Goal: Complete application form: Complete application form

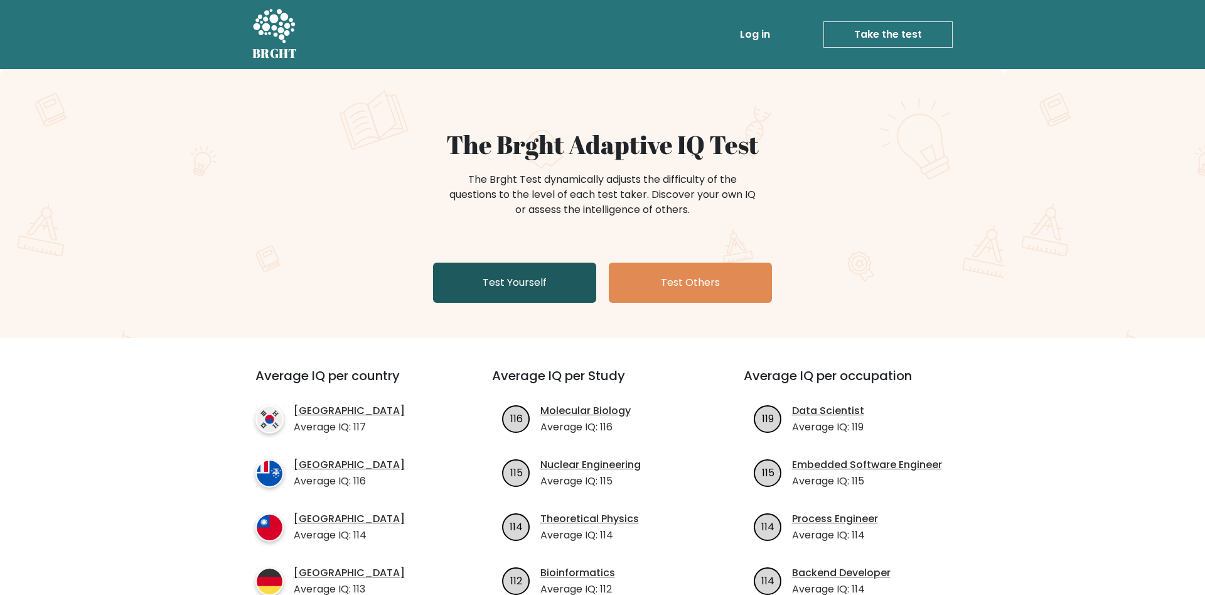
click at [519, 266] on link "Test Yourself" at bounding box center [514, 282] width 163 height 40
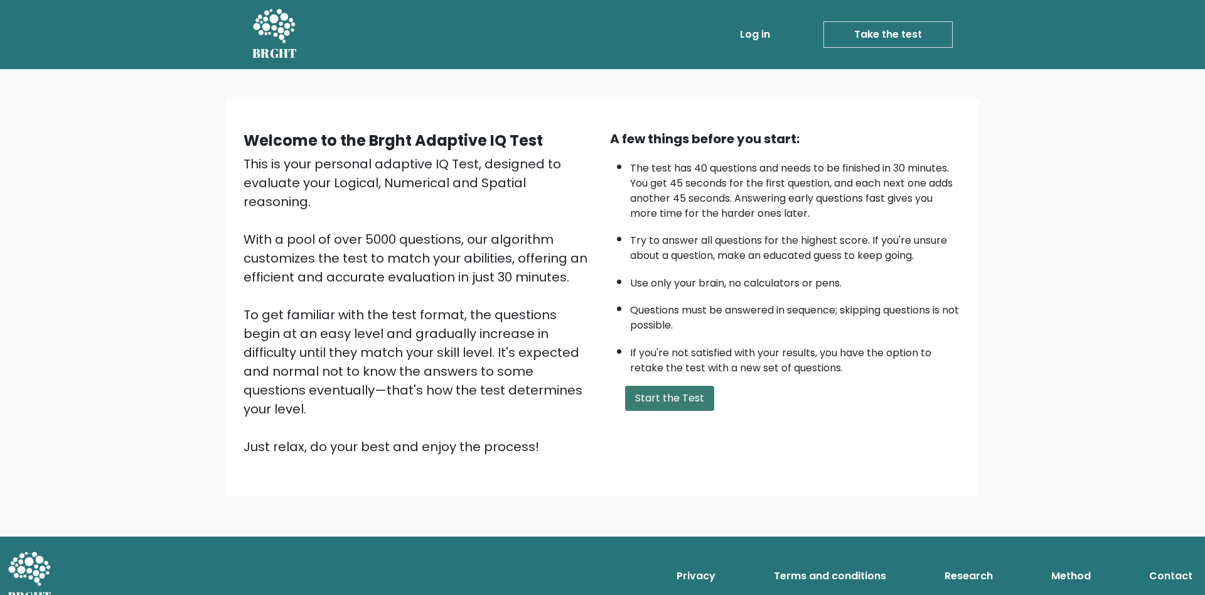
click at [702, 411] on button "Start the Test" at bounding box center [669, 397] width 89 height 25
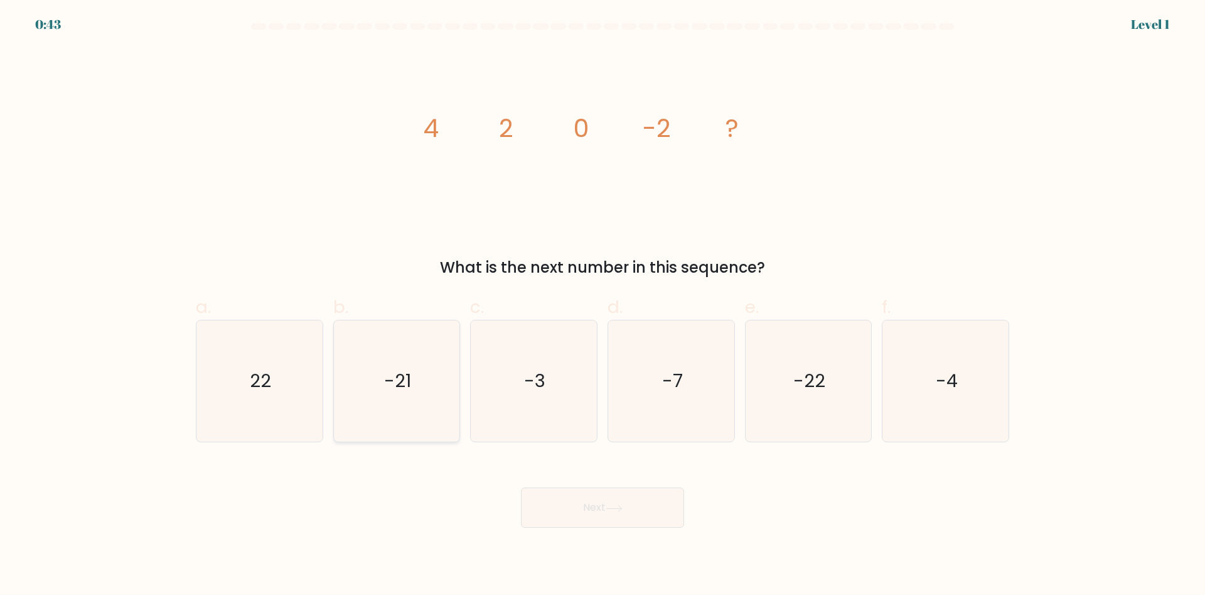
click at [406, 345] on icon "-21" at bounding box center [396, 380] width 121 height 121
click at [603, 306] on input "b. -21" at bounding box center [603, 302] width 1 height 8
radio input "true"
click at [596, 510] on button "Next" at bounding box center [602, 507] width 163 height 40
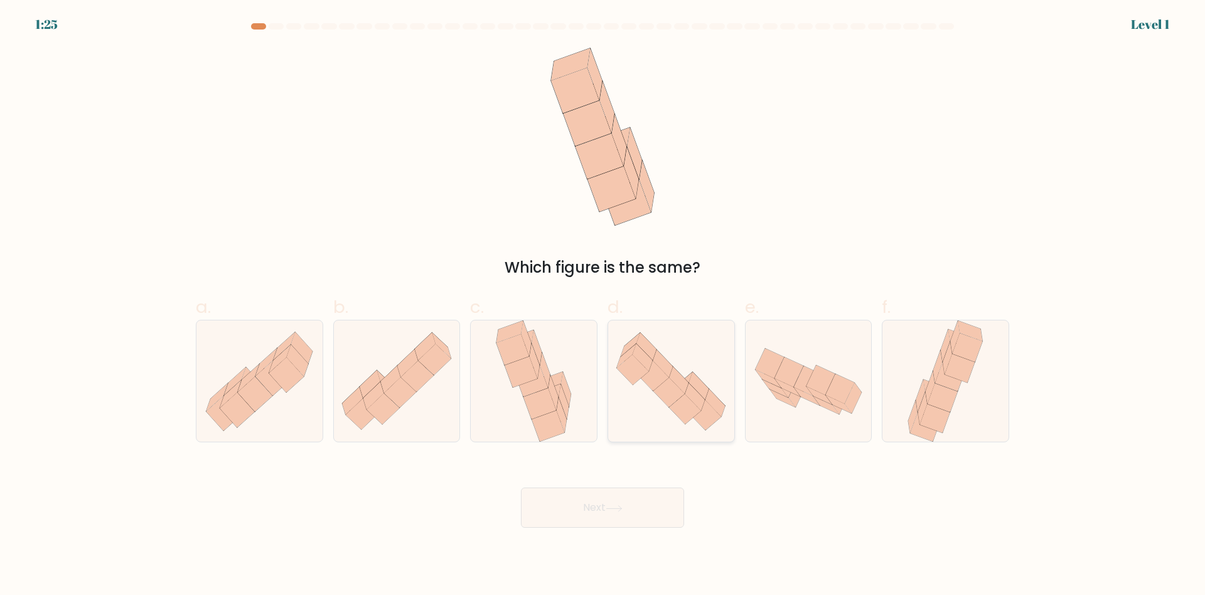
click at [659, 385] on icon at bounding box center [671, 381] width 126 height 109
drag, startPoint x: 642, startPoint y: 490, endPoint x: 670, endPoint y: 440, distance: 57.6
click at [643, 488] on button "Next" at bounding box center [602, 507] width 163 height 40
click at [674, 423] on icon at bounding box center [671, 381] width 126 height 109
click at [603, 306] on input "d." at bounding box center [603, 302] width 1 height 8
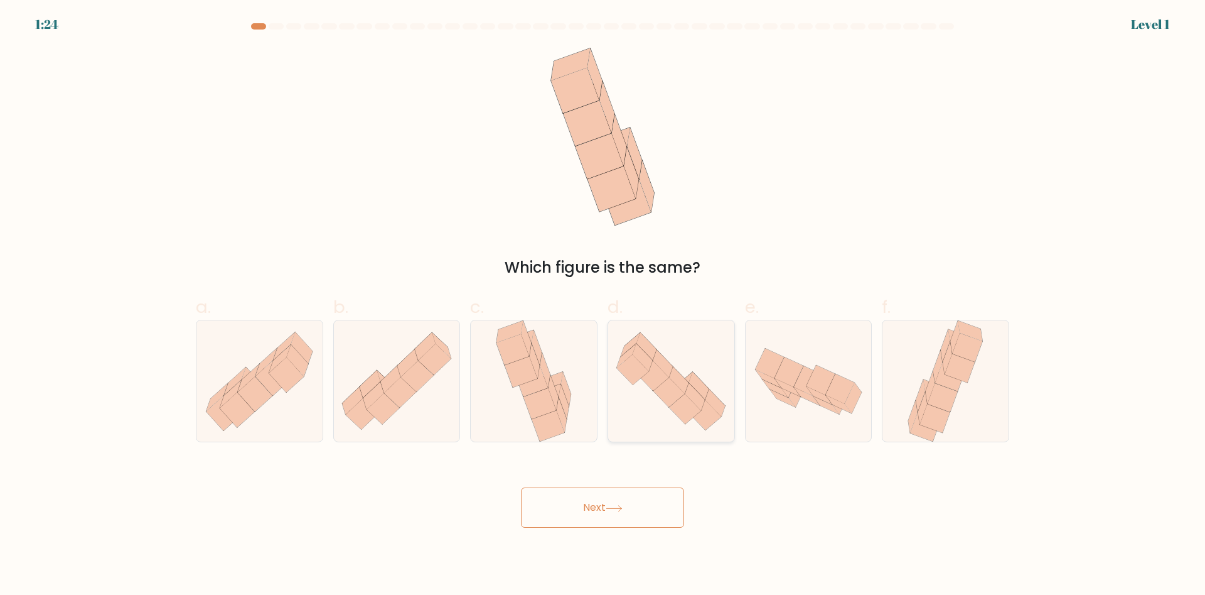
radio input "true"
click at [569, 409] on icon at bounding box center [533, 380] width 83 height 121
click at [603, 306] on input "c." at bounding box center [603, 302] width 1 height 8
radio input "true"
click at [604, 509] on button "Next" at bounding box center [602, 507] width 163 height 40
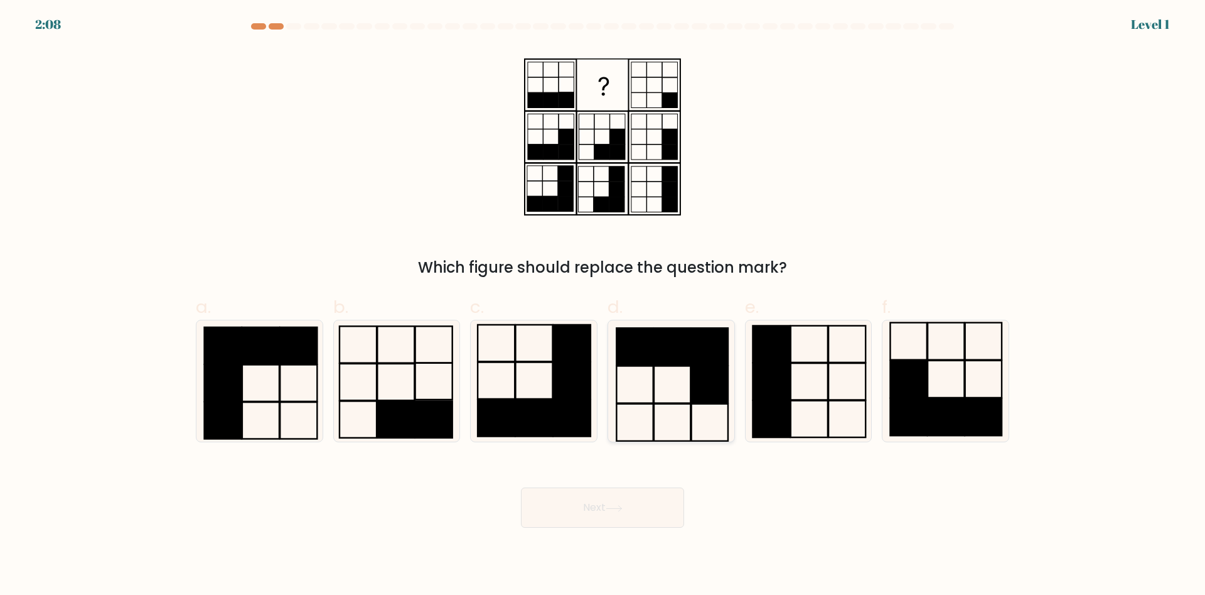
click at [655, 413] on icon at bounding box center [671, 380] width 121 height 121
click at [603, 306] on input "d." at bounding box center [603, 302] width 1 height 8
radio input "true"
drag, startPoint x: 627, startPoint y: 499, endPoint x: 635, endPoint y: 477, distance: 23.2
click at [628, 499] on button "Next" at bounding box center [602, 507] width 163 height 40
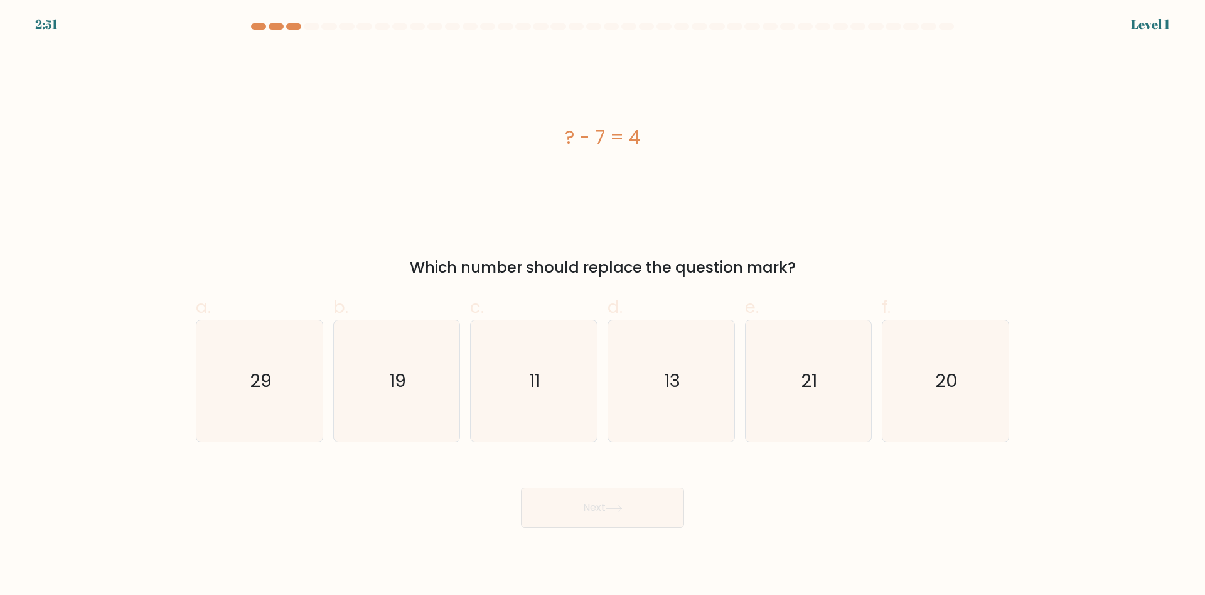
click at [664, 400] on icon "13" at bounding box center [671, 380] width 121 height 121
click at [603, 306] on input "d. 13" at bounding box center [603, 302] width 1 height 8
radio input "true"
click at [638, 475] on div "Next" at bounding box center [602, 492] width 829 height 70
click at [674, 395] on icon "13" at bounding box center [671, 381] width 120 height 120
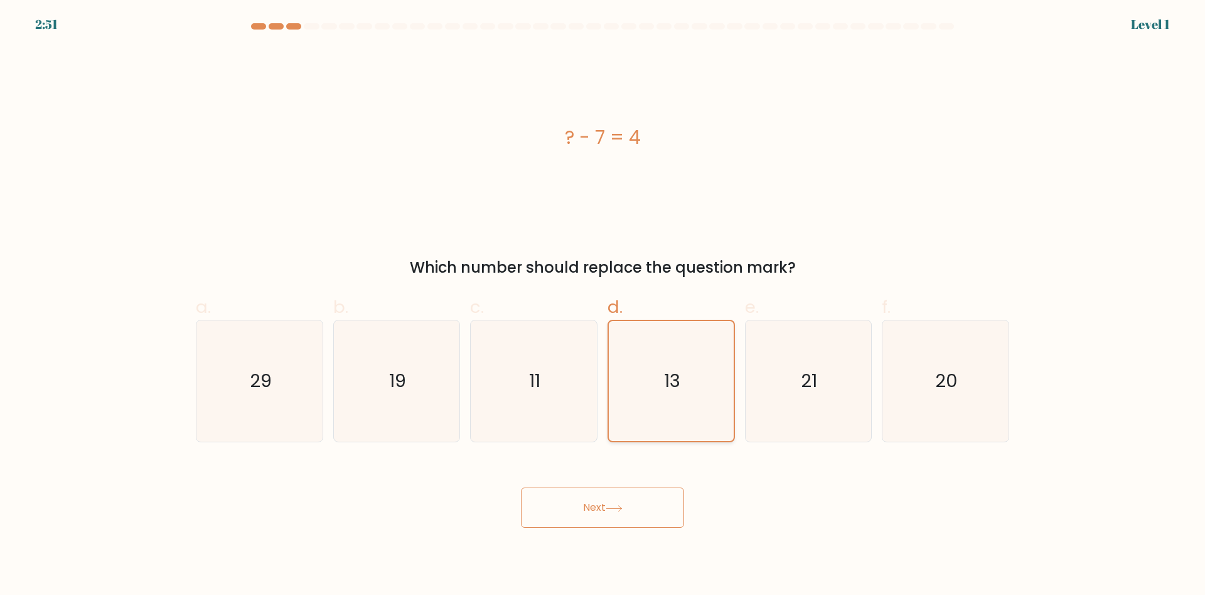
click at [603, 306] on input "d. 13" at bounding box center [603, 302] width 1 height 8
drag, startPoint x: 643, startPoint y: 469, endPoint x: 657, endPoint y: 441, distance: 31.2
click at [644, 463] on div "Next" at bounding box center [602, 492] width 829 height 70
click at [670, 403] on icon "13" at bounding box center [671, 381] width 120 height 120
click at [603, 306] on input "d. 13" at bounding box center [603, 302] width 1 height 8
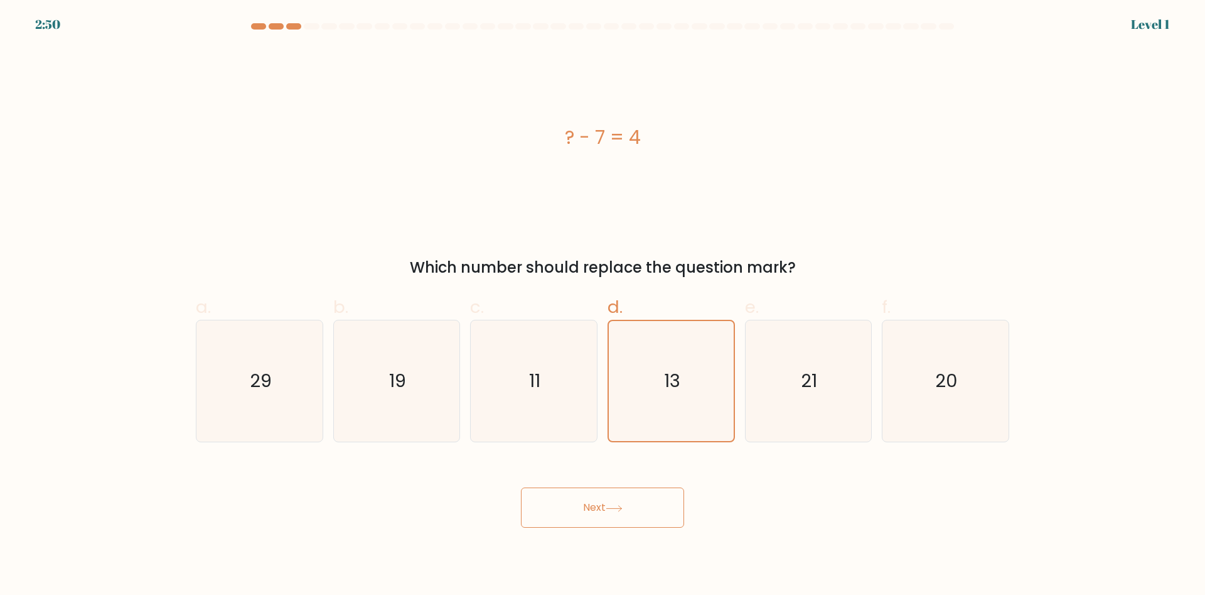
click at [648, 487] on div "Next" at bounding box center [602, 492] width 829 height 70
click at [636, 495] on button "Next" at bounding box center [602, 507] width 163 height 40
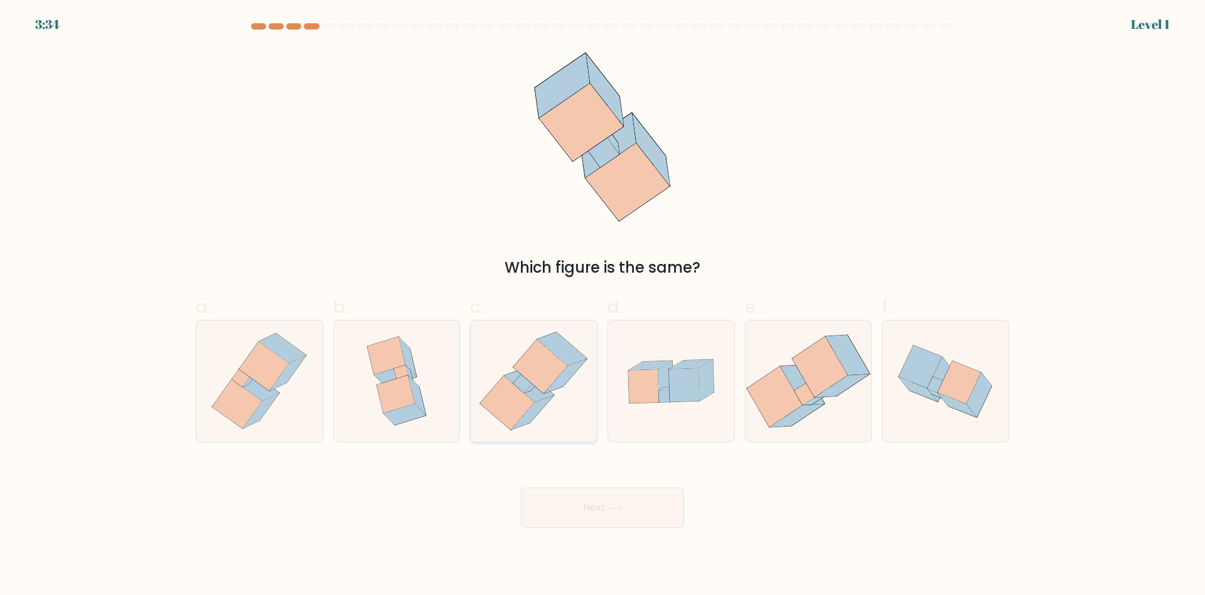
click at [581, 363] on icon at bounding box center [565, 376] width 42 height 35
click at [603, 306] on input "c." at bounding box center [603, 302] width 1 height 8
radio input "true"
click at [521, 487] on button "Next" at bounding box center [602, 507] width 163 height 40
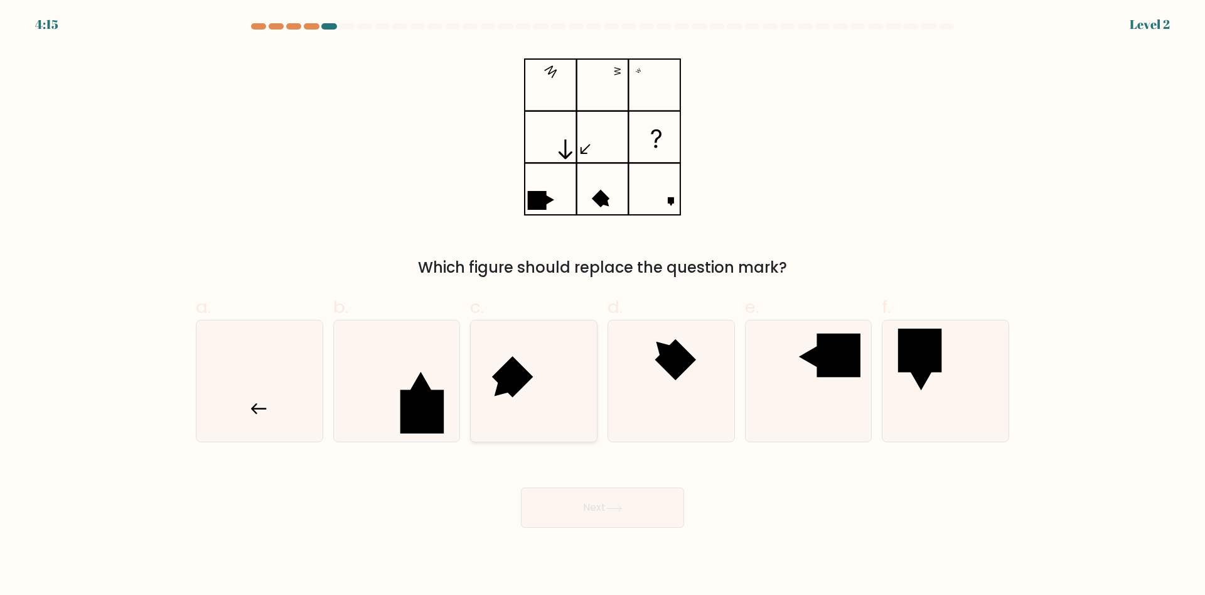
click at [541, 423] on icon at bounding box center [533, 380] width 121 height 121
click at [603, 306] on input "c." at bounding box center [603, 302] width 1 height 8
radio input "true"
click at [521, 487] on button "Next" at bounding box center [602, 507] width 163 height 40
click at [541, 423] on icon at bounding box center [534, 381] width 120 height 120
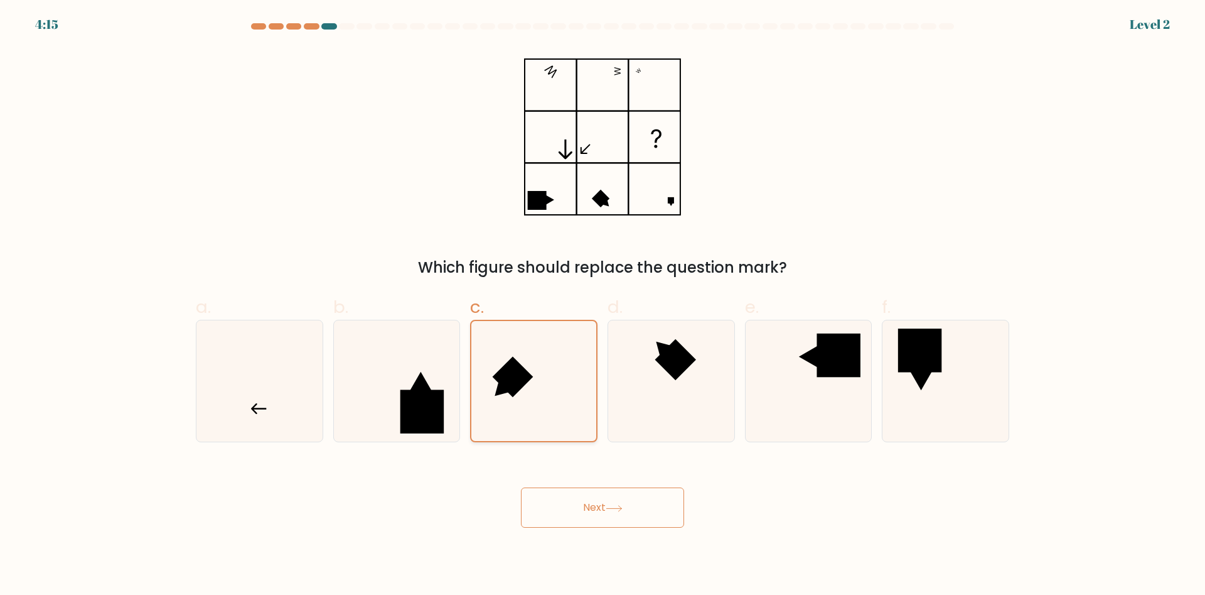
click at [603, 306] on input "c." at bounding box center [603, 302] width 1 height 8
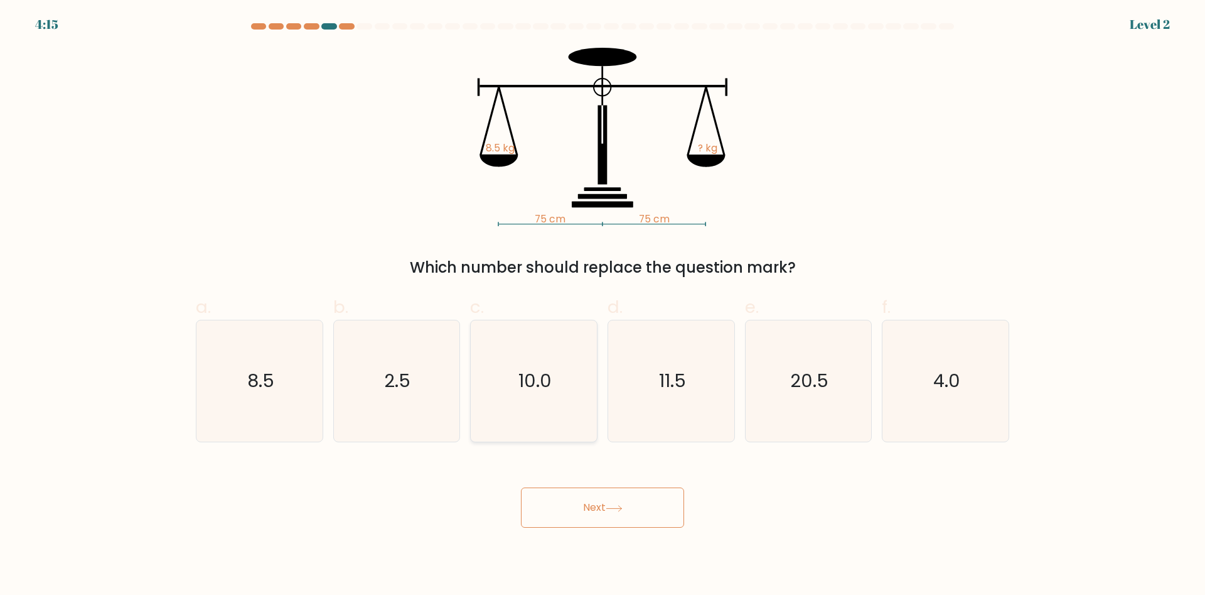
click at [539, 423] on icon "10.0" at bounding box center [533, 380] width 121 height 121
click at [603, 306] on input "c. 10.0" at bounding box center [603, 302] width 1 height 8
radio input "true"
click at [539, 423] on icon "10.0" at bounding box center [534, 381] width 120 height 120
click at [603, 306] on input "c. 10.0" at bounding box center [603, 302] width 1 height 8
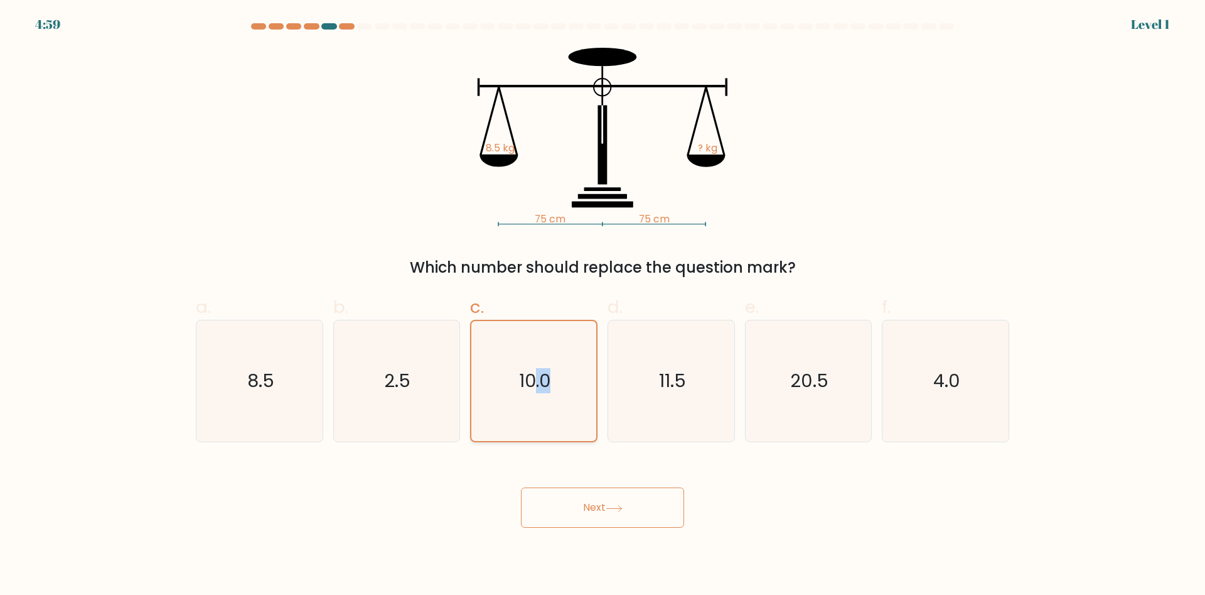
click at [537, 423] on icon "10.0" at bounding box center [534, 381] width 120 height 120
click at [603, 306] on input "c. 10.0" at bounding box center [603, 302] width 1 height 8
click at [537, 423] on icon "10.0" at bounding box center [534, 381] width 120 height 120
click at [603, 306] on input "c. 10.0" at bounding box center [603, 302] width 1 height 8
click at [537, 423] on icon "10.0" at bounding box center [534, 381] width 120 height 120
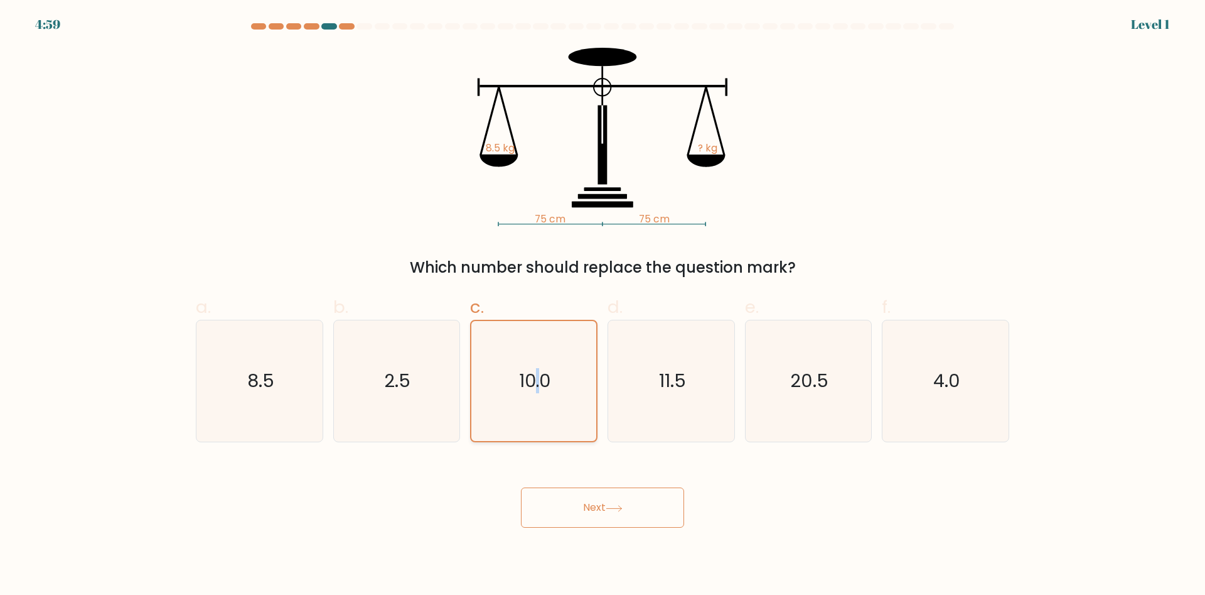
click at [603, 306] on input "c. 10.0" at bounding box center [603, 302] width 1 height 8
click at [536, 423] on icon "10.0" at bounding box center [534, 381] width 120 height 120
click at [603, 306] on input "c. 10.0" at bounding box center [603, 302] width 1 height 8
click at [572, 512] on button "Next" at bounding box center [602, 507] width 163 height 40
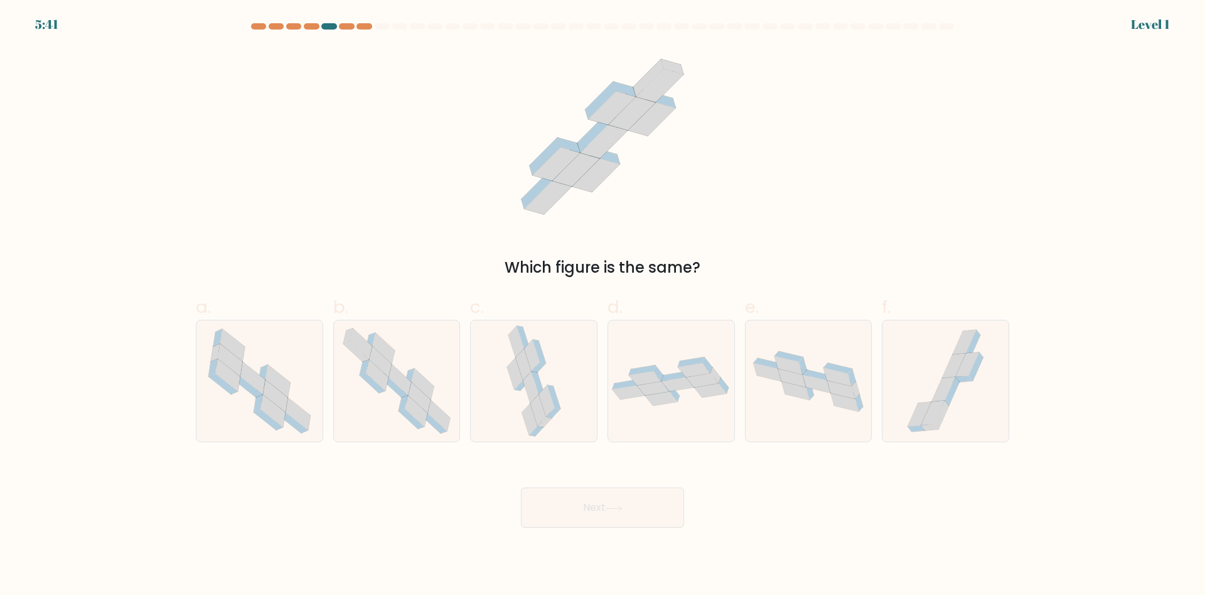
click at [535, 412] on icon at bounding box center [538, 409] width 16 height 31
click at [603, 306] on input "c." at bounding box center [603, 302] width 1 height 8
radio input "true"
click at [521, 487] on button "Next" at bounding box center [602, 507] width 163 height 40
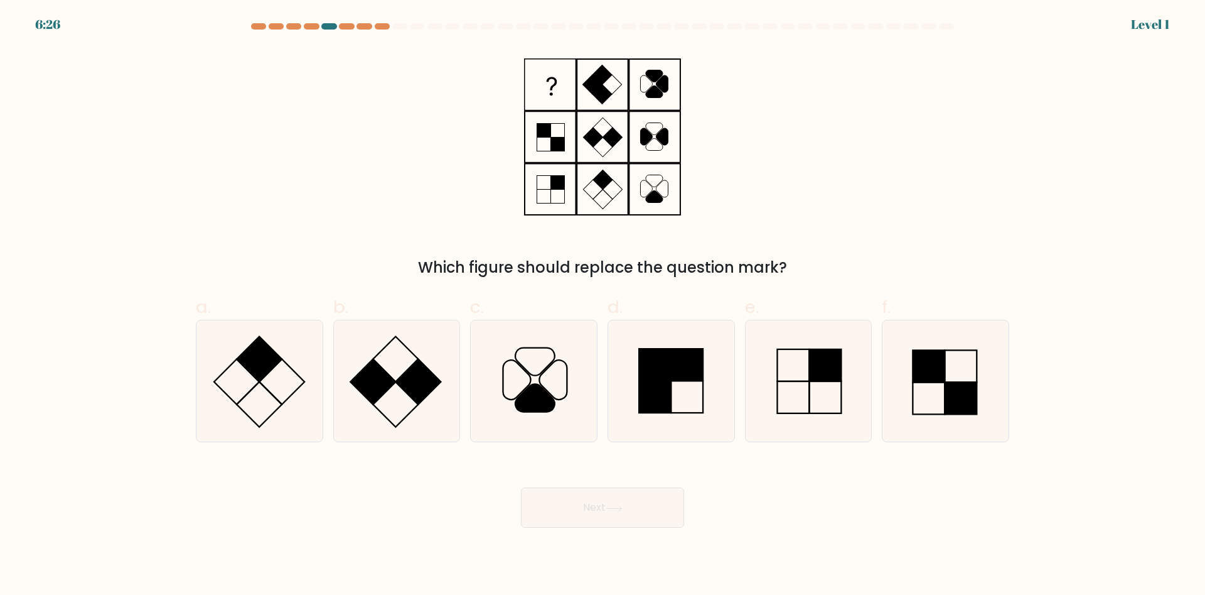
click at [535, 412] on icon at bounding box center [535, 398] width 40 height 28
click at [603, 306] on input "c." at bounding box center [603, 302] width 1 height 8
radio input "true"
click at [521, 487] on button "Next" at bounding box center [602, 507] width 163 height 40
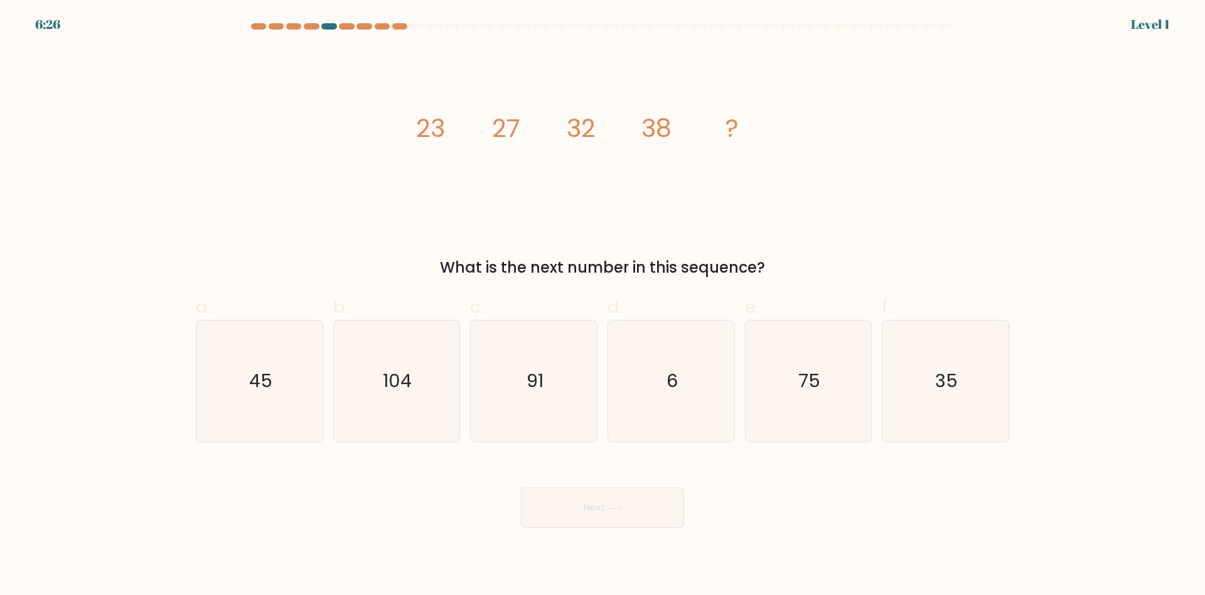
click at [535, 412] on icon "91" at bounding box center [533, 380] width 121 height 121
click at [603, 306] on input "c. 91" at bounding box center [603, 302] width 1 height 8
radio input "true"
click at [521, 487] on button "Next" at bounding box center [602, 507] width 163 height 40
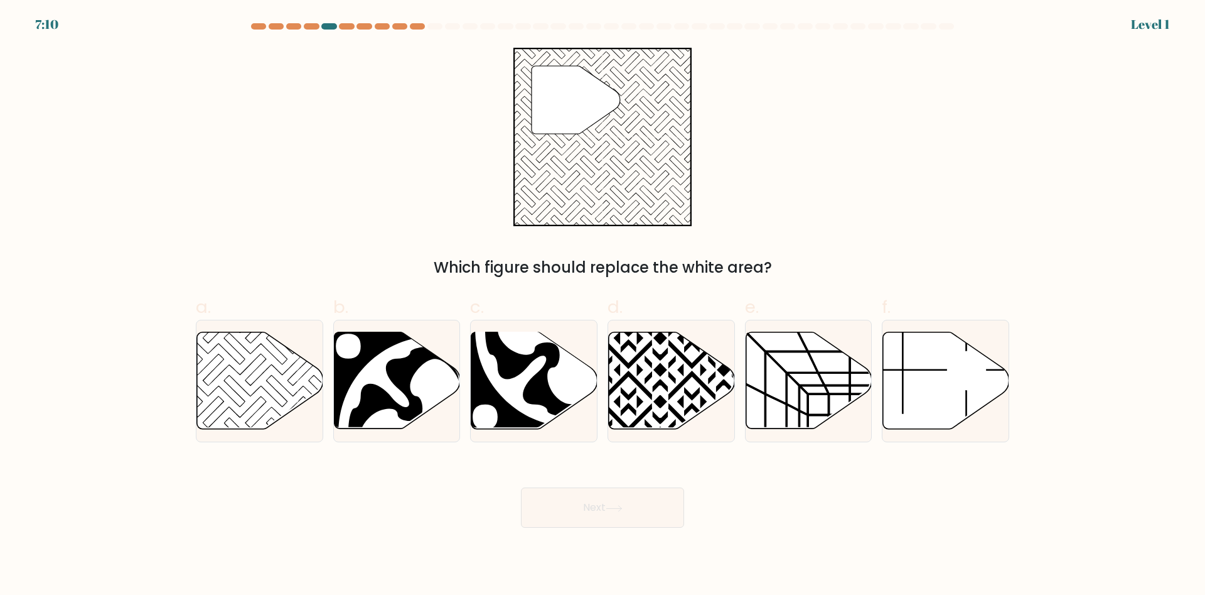
click at [535, 412] on icon at bounding box center [572, 330] width 194 height 194
click at [603, 306] on input "c." at bounding box center [603, 302] width 1 height 8
radio input "true"
click at [521, 487] on button "Next" at bounding box center [602, 507] width 163 height 40
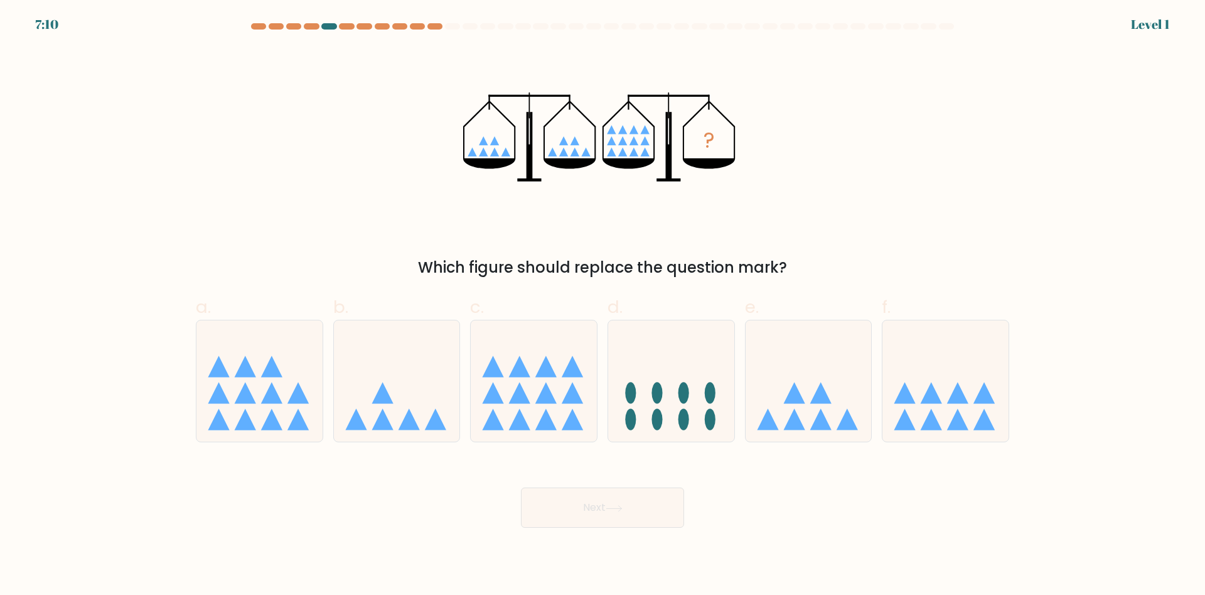
click at [535, 412] on icon at bounding box center [534, 381] width 126 height 104
click at [603, 306] on input "c." at bounding box center [603, 302] width 1 height 8
radio input "true"
click at [521, 487] on button "Next" at bounding box center [602, 507] width 163 height 40
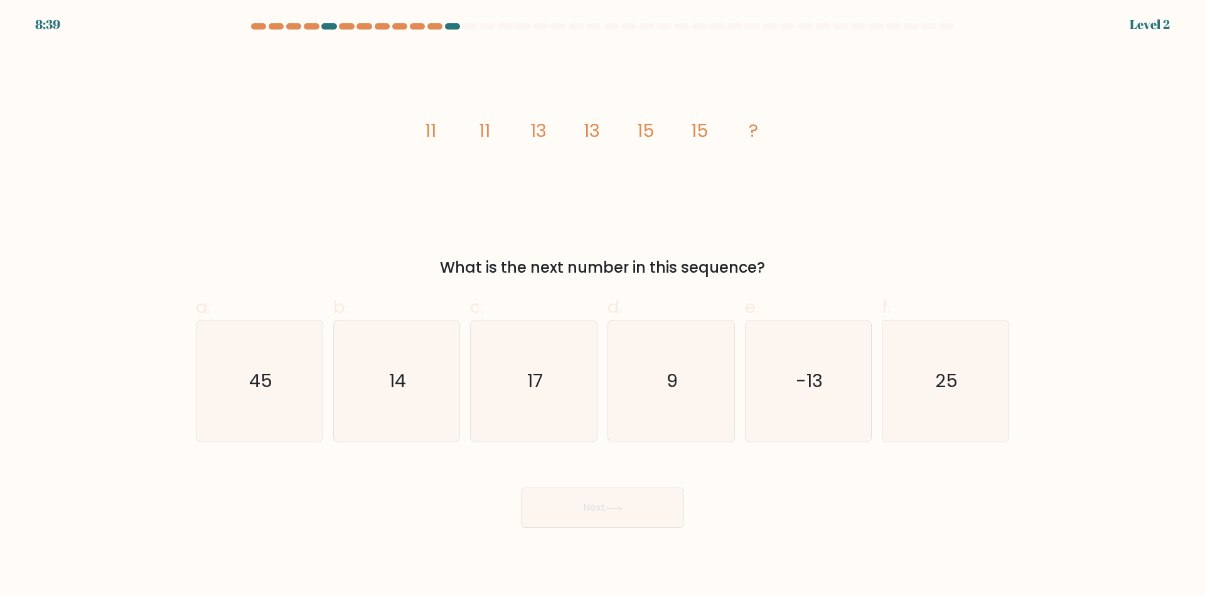
click at [535, 412] on icon "17" at bounding box center [533, 380] width 121 height 121
click at [603, 306] on input "c. 17" at bounding box center [603, 302] width 1 height 8
radio input "true"
click at [535, 412] on icon "17" at bounding box center [534, 381] width 120 height 120
click at [603, 306] on input "c. 17" at bounding box center [603, 302] width 1 height 8
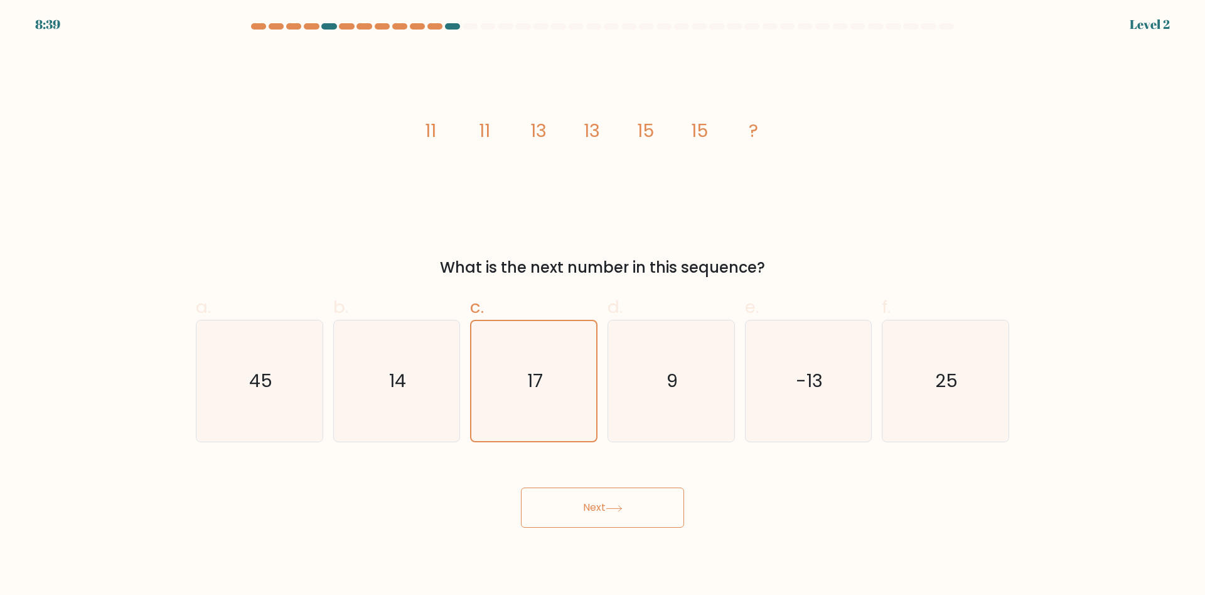
click at [521, 487] on button "Next" at bounding box center [602, 507] width 163 height 40
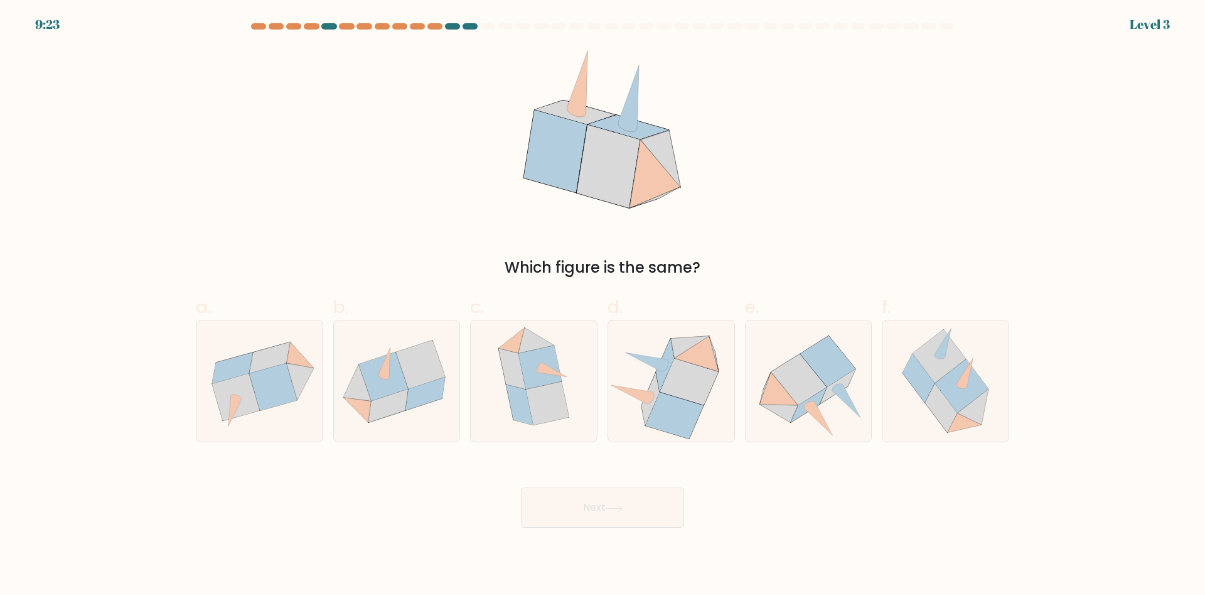
click at [535, 412] on icon at bounding box center [547, 403] width 43 height 43
click at [603, 306] on input "c." at bounding box center [603, 302] width 1 height 8
radio input "true"
click at [535, 412] on icon at bounding box center [547, 403] width 43 height 43
click at [603, 306] on input "c." at bounding box center [603, 302] width 1 height 8
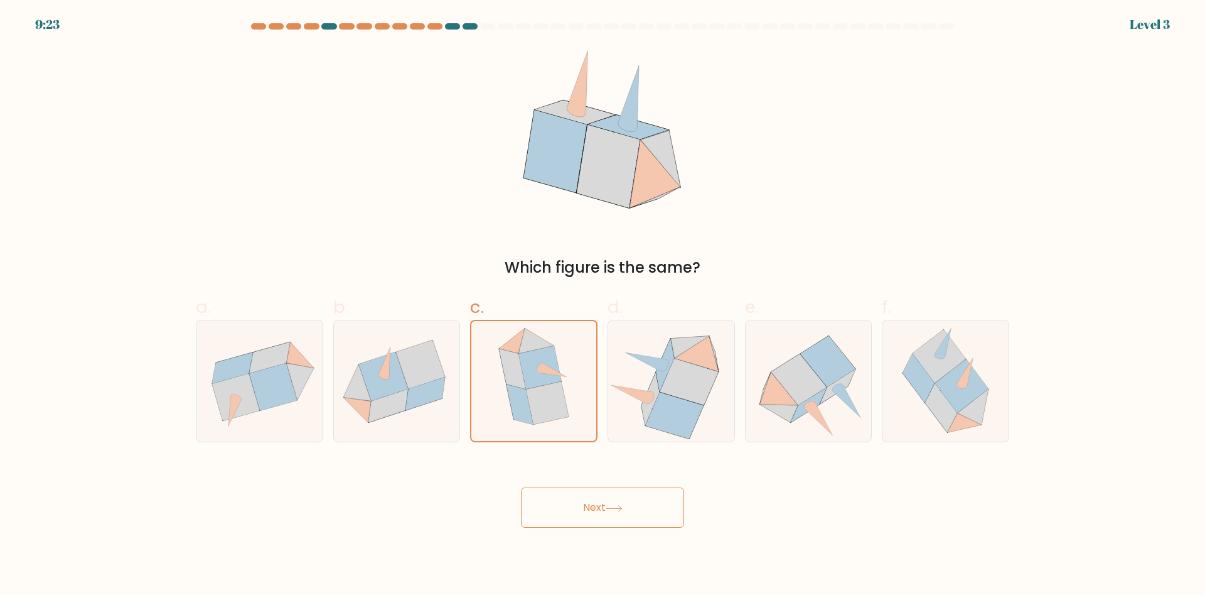
click at [535, 412] on icon at bounding box center [547, 403] width 43 height 43
click at [603, 306] on input "c." at bounding box center [603, 302] width 1 height 8
click at [650, 395] on icon at bounding box center [631, 394] width 41 height 19
click at [603, 306] on input "d." at bounding box center [603, 302] width 1 height 8
radio input "true"
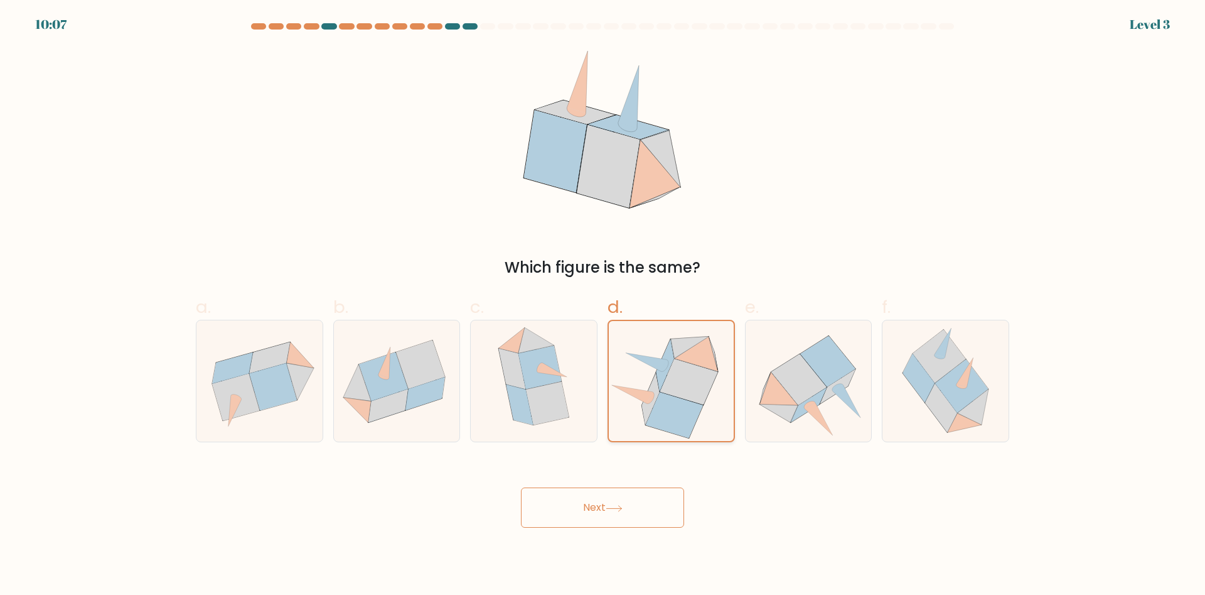
click at [521, 487] on button "Next" at bounding box center [602, 507] width 163 height 40
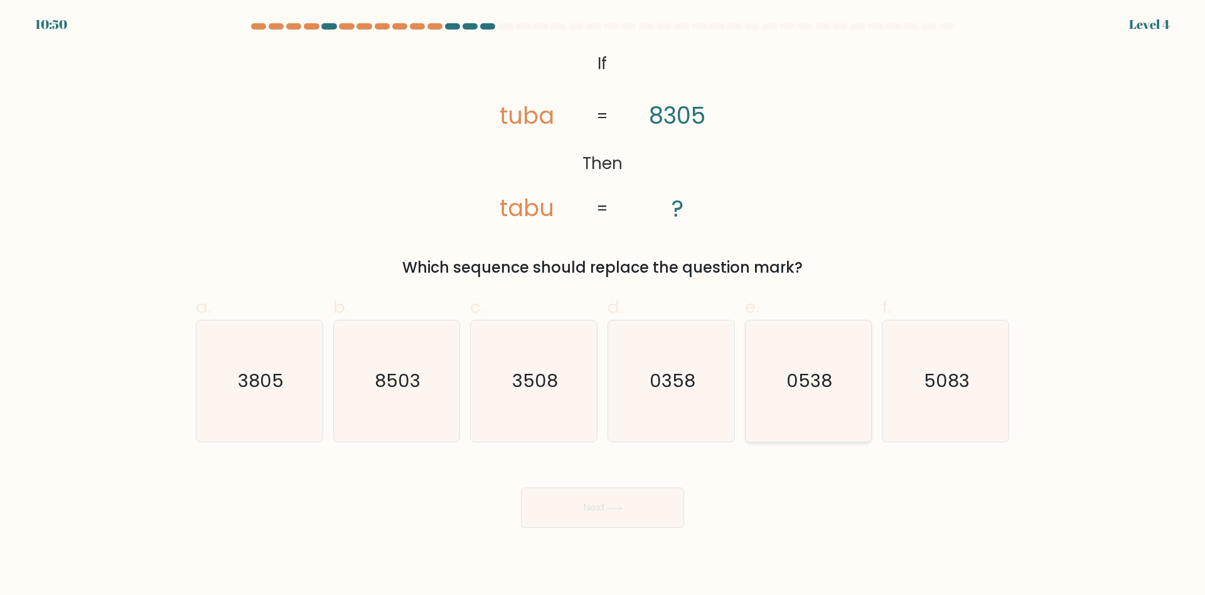
click at [790, 375] on icon "0538" at bounding box center [808, 380] width 121 height 121
click at [804, 372] on text "0538" at bounding box center [810, 381] width 46 height 25
click at [603, 306] on input "e. 0538" at bounding box center [603, 302] width 1 height 8
radio input "true"
click at [908, 374] on icon "5083" at bounding box center [945, 380] width 121 height 121
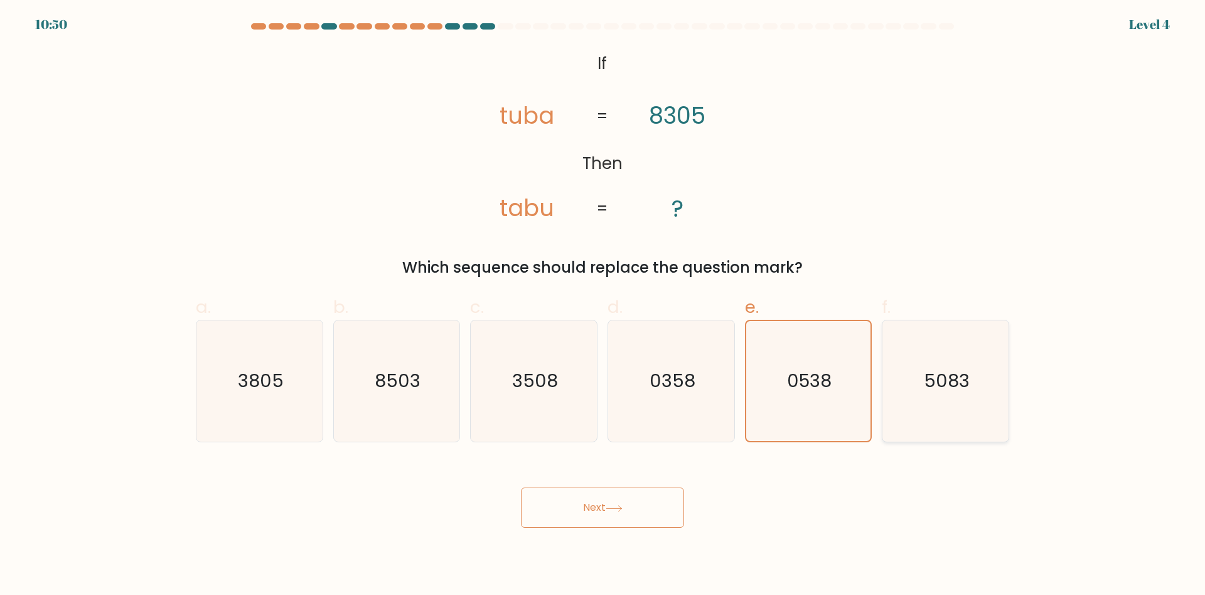
click at [603, 306] on input "f. 5083" at bounding box center [603, 302] width 1 height 8
radio input "true"
click at [521, 487] on button "Next" at bounding box center [602, 507] width 163 height 40
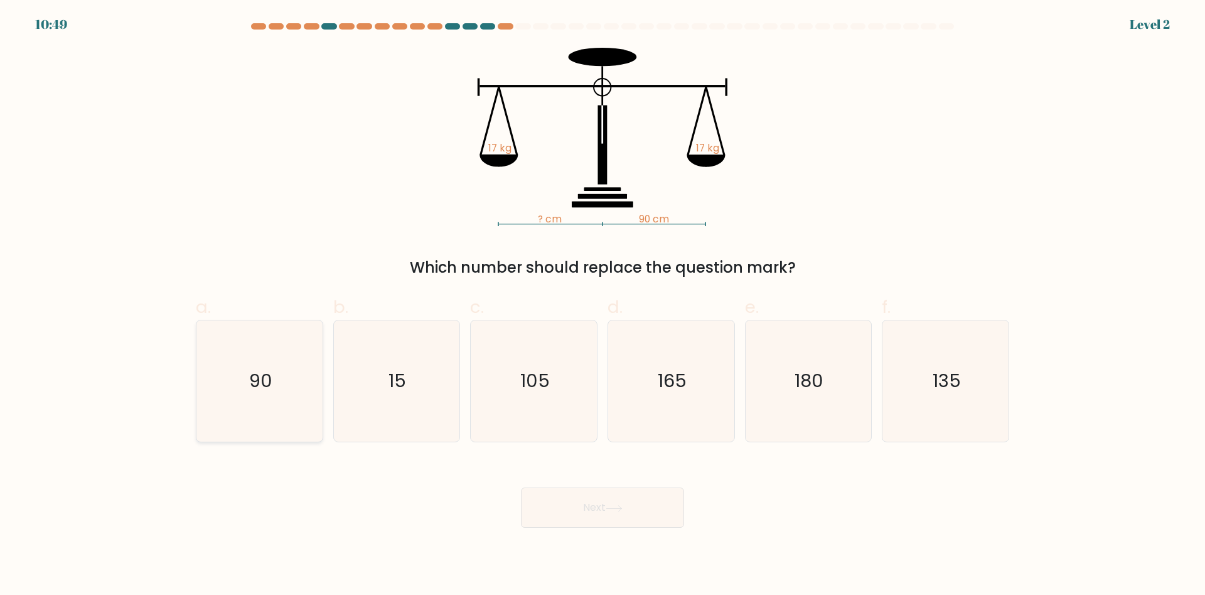
click at [297, 365] on icon "90" at bounding box center [259, 380] width 121 height 121
click at [603, 306] on input "a. 90" at bounding box center [603, 302] width 1 height 8
radio input "true"
click at [521, 487] on button "Next" at bounding box center [602, 507] width 163 height 40
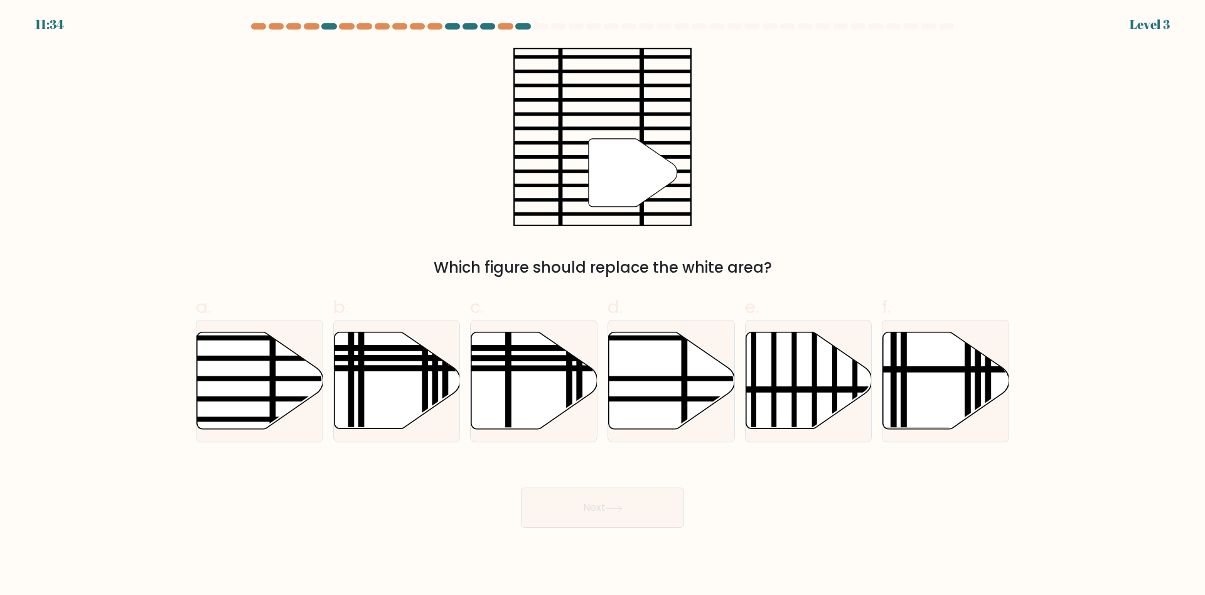
click at [297, 365] on icon at bounding box center [260, 380] width 126 height 97
click at [603, 306] on input "a." at bounding box center [603, 302] width 1 height 8
radio input "true"
click at [296, 364] on icon at bounding box center [260, 380] width 125 height 95
click at [603, 306] on input "a." at bounding box center [603, 302] width 1 height 8
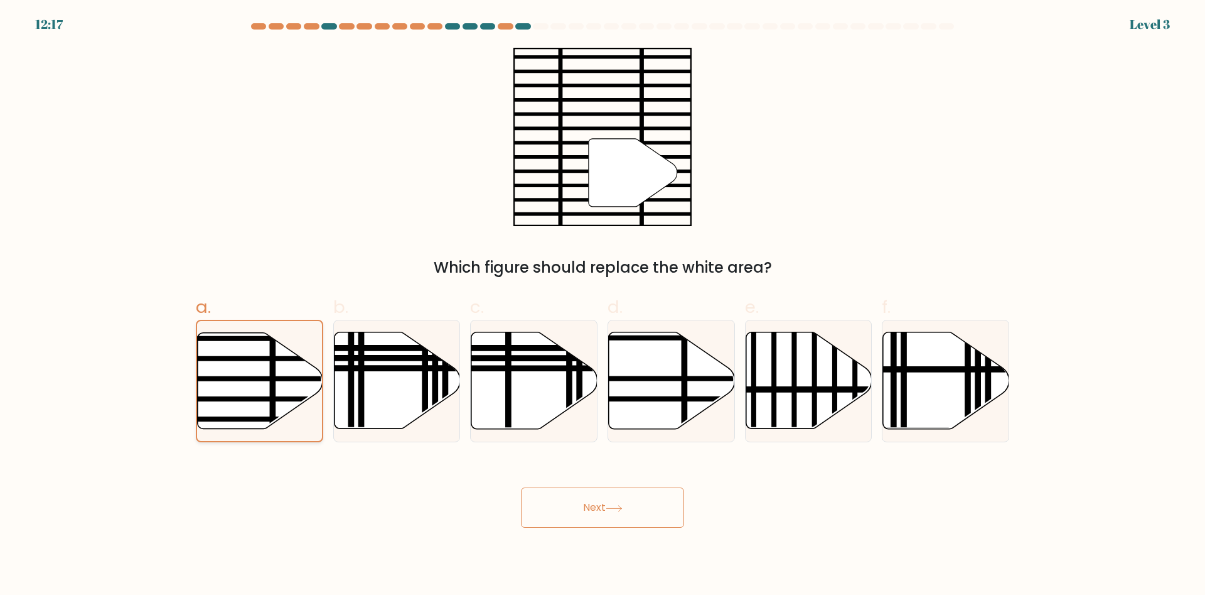
click at [296, 364] on icon at bounding box center [260, 380] width 125 height 95
click at [603, 306] on input "a." at bounding box center [603, 302] width 1 height 8
click at [521, 487] on button "Next" at bounding box center [602, 507] width 163 height 40
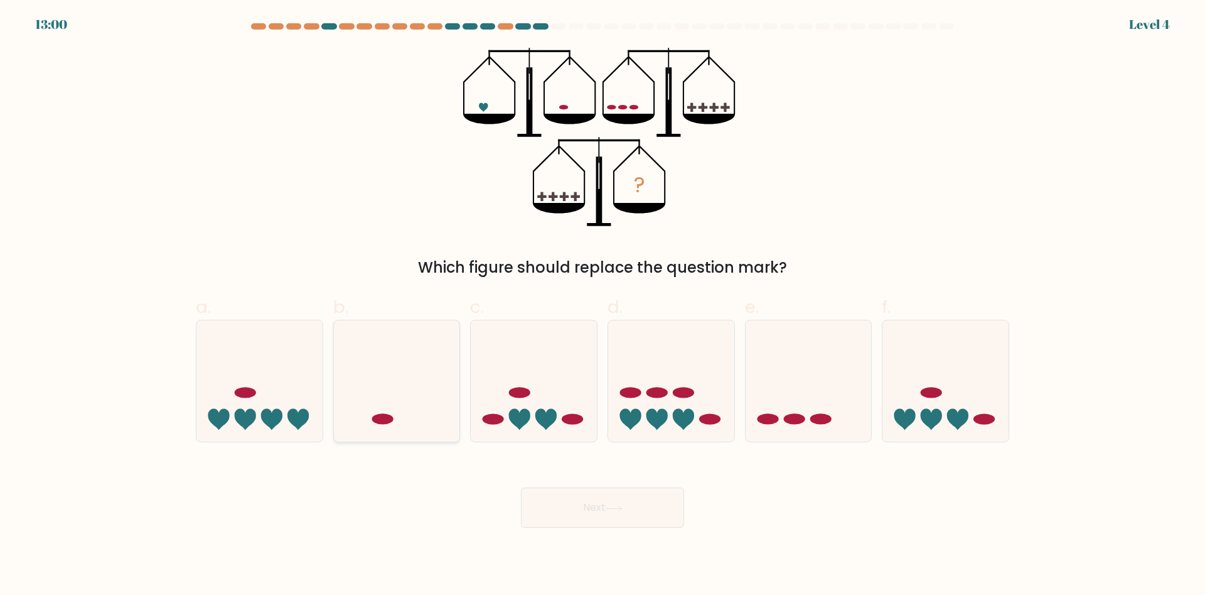
click at [435, 380] on icon at bounding box center [397, 381] width 126 height 104
click at [603, 306] on input "b." at bounding box center [603, 302] width 1 height 8
radio input "true"
click at [521, 487] on button "Next" at bounding box center [602, 507] width 163 height 40
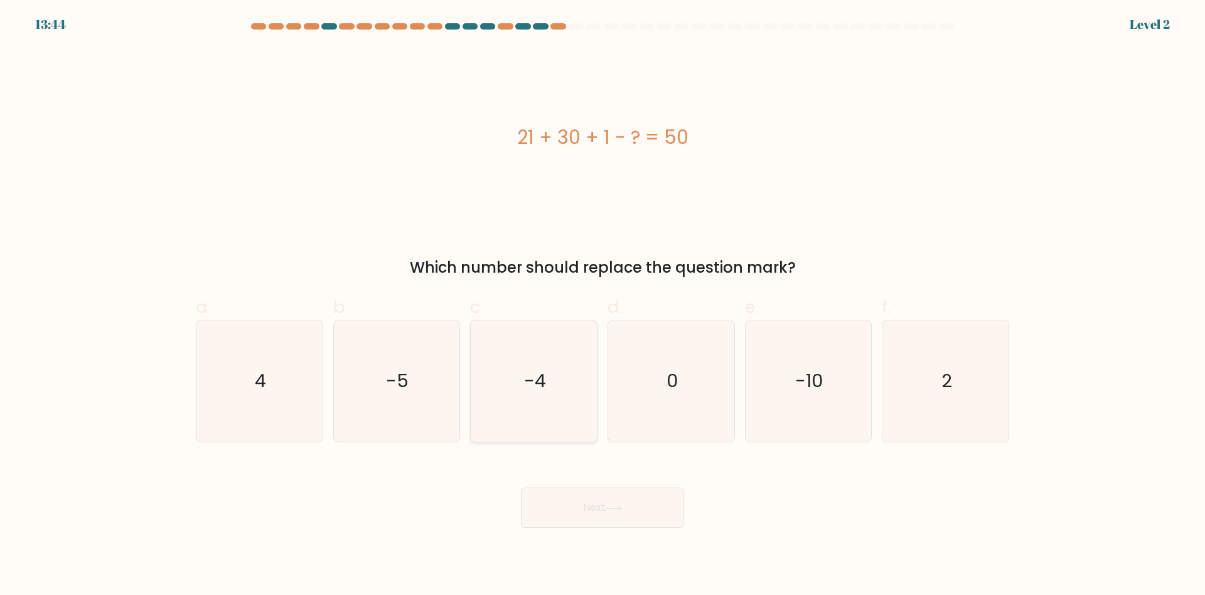
click at [521, 399] on icon "-4" at bounding box center [533, 380] width 121 height 121
click at [603, 306] on input "c. -4" at bounding box center [603, 302] width 1 height 8
radio input "true"
click at [521, 487] on button "Next" at bounding box center [602, 507] width 163 height 40
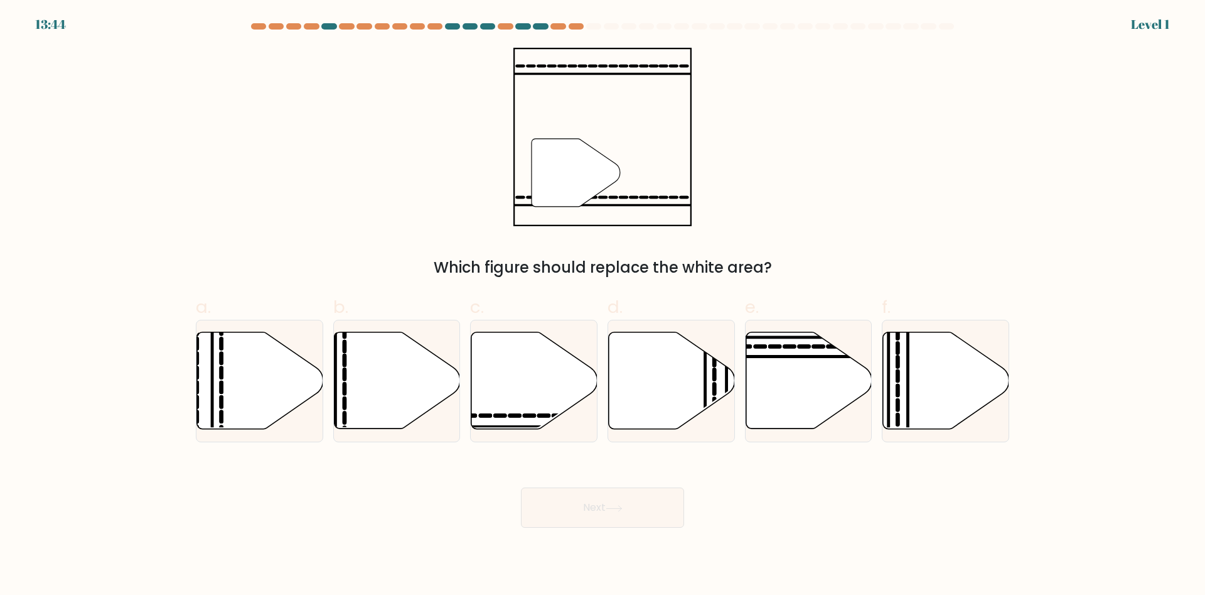
click at [658, 401] on icon at bounding box center [672, 380] width 126 height 97
click at [603, 306] on input "d." at bounding box center [603, 302] width 1 height 8
radio input "true"
click at [521, 487] on button "Next" at bounding box center [602, 507] width 163 height 40
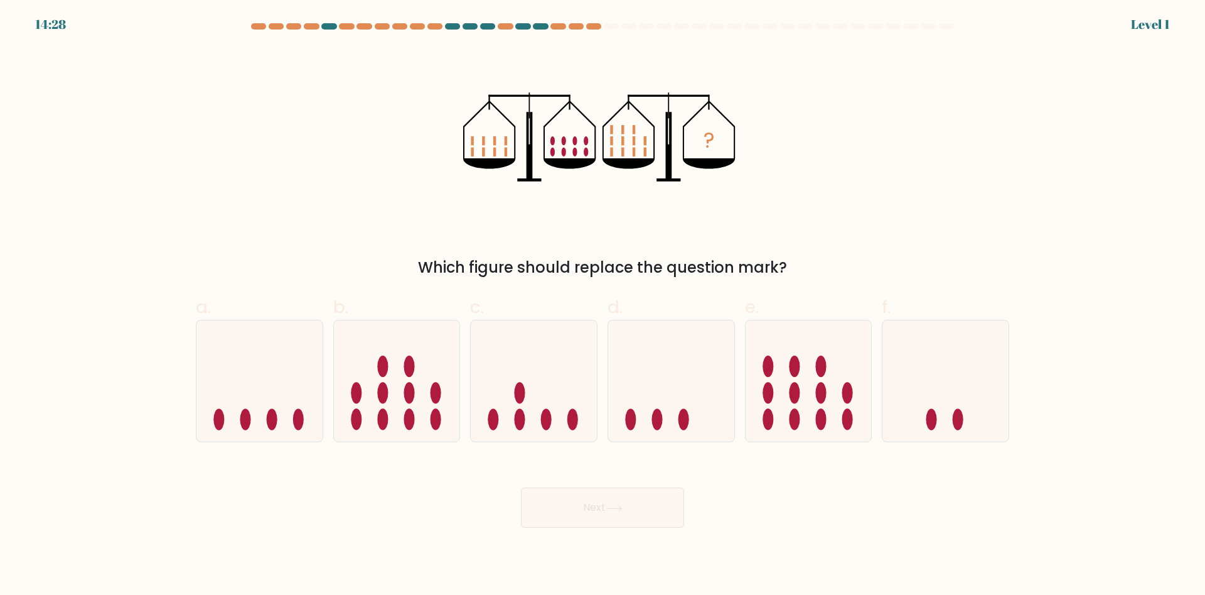
click at [346, 374] on icon at bounding box center [397, 381] width 126 height 104
click at [603, 306] on input "b." at bounding box center [603, 302] width 1 height 8
radio input "true"
click at [521, 487] on button "Next" at bounding box center [602, 507] width 163 height 40
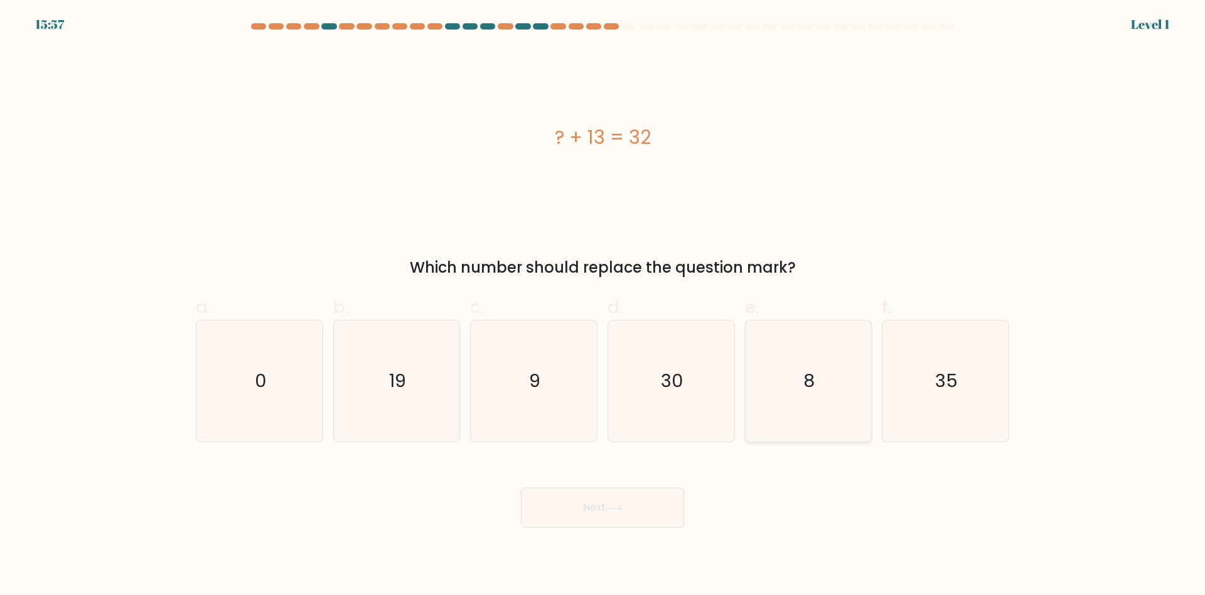
drag, startPoint x: 750, startPoint y: 380, endPoint x: 758, endPoint y: 380, distance: 7.6
click at [751, 380] on icon "8" at bounding box center [808, 380] width 121 height 121
click at [603, 306] on input "e. 8" at bounding box center [603, 302] width 1 height 8
radio input "true"
click at [521, 487] on button "Next" at bounding box center [602, 507] width 163 height 40
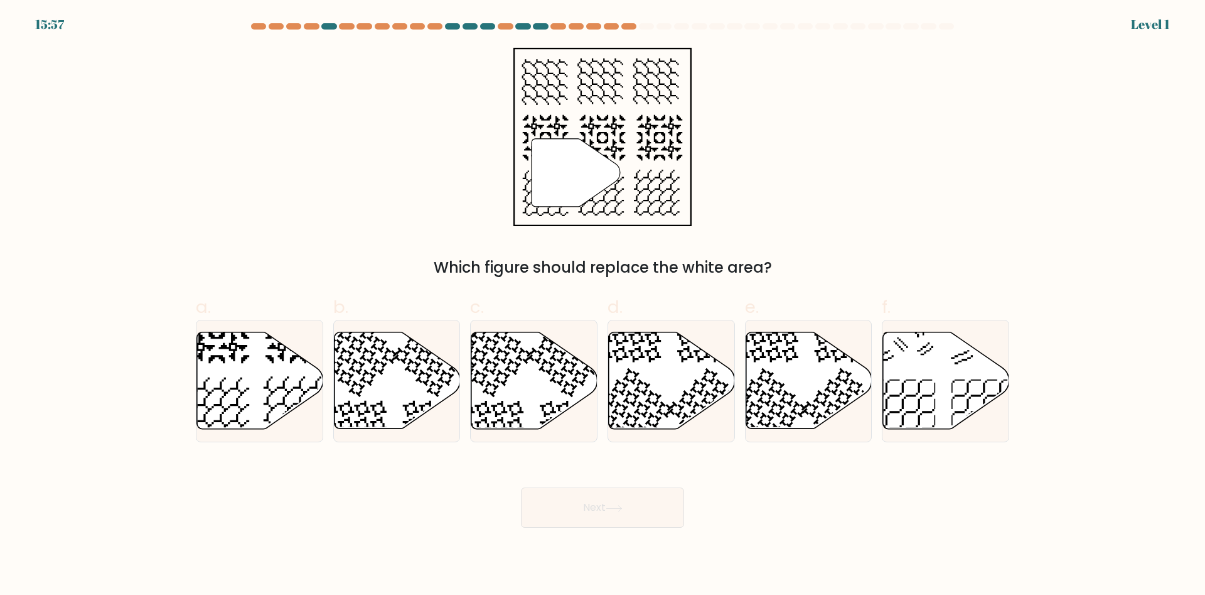
click at [606, 376] on div "d." at bounding box center [671, 368] width 137 height 148
drag, startPoint x: 530, startPoint y: 387, endPoint x: 541, endPoint y: 388, distance: 10.1
click at [529, 387] on icon at bounding box center [534, 380] width 126 height 97
click at [552, 361] on icon at bounding box center [534, 380] width 126 height 97
click at [603, 306] on input "c." at bounding box center [603, 302] width 1 height 8
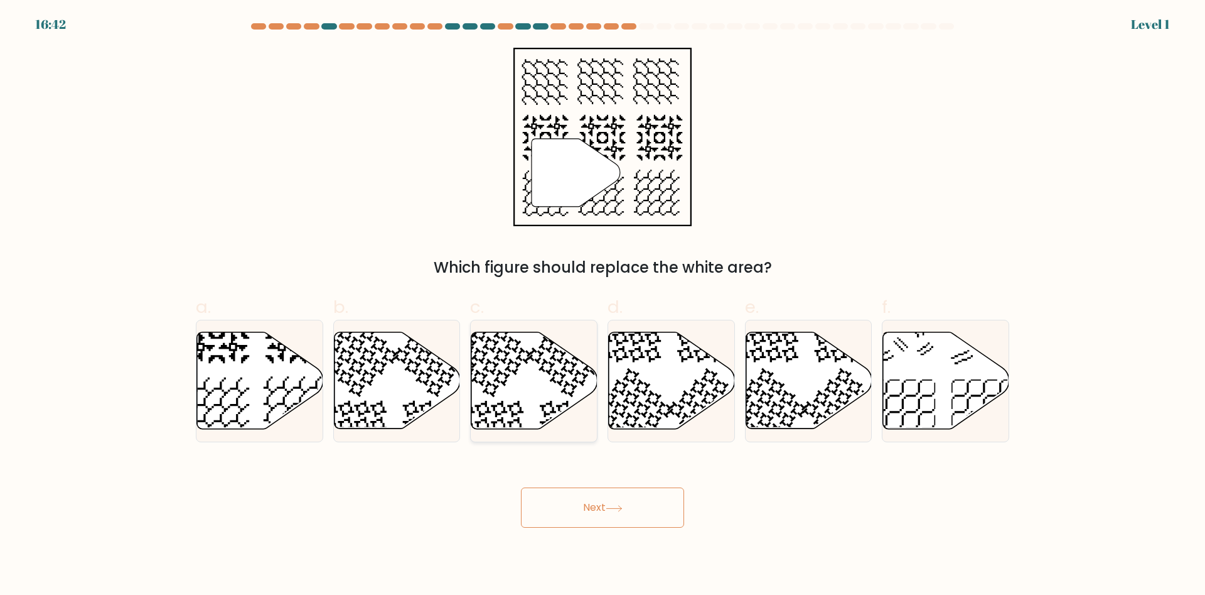
radio input "true"
click at [521, 487] on button "Next" at bounding box center [602, 507] width 163 height 40
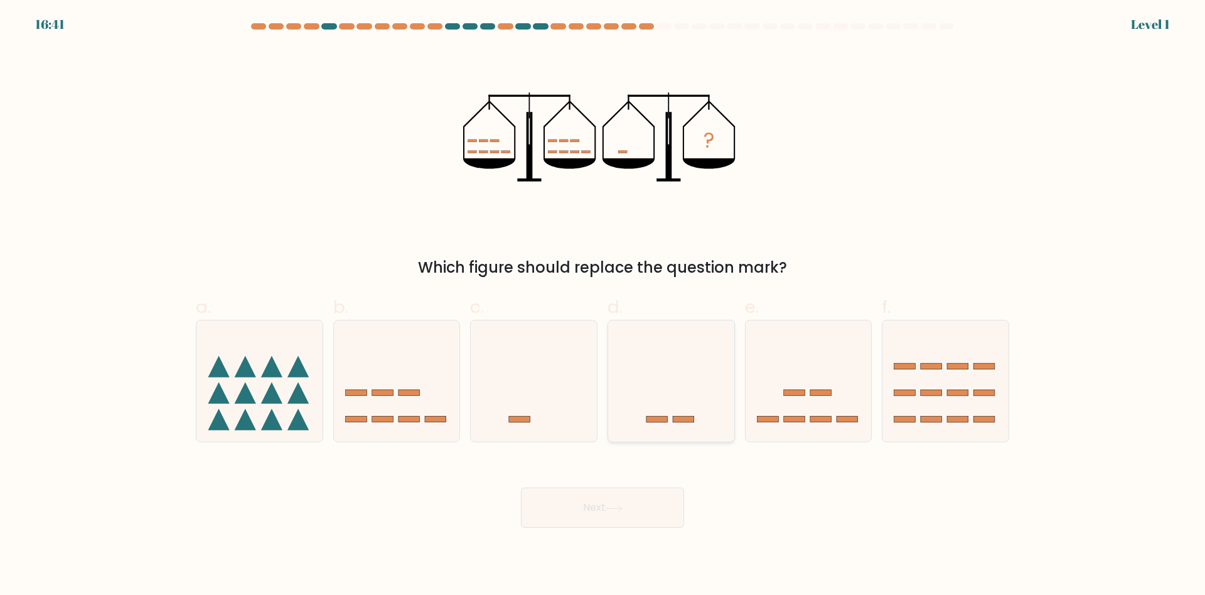
click at [710, 375] on icon at bounding box center [671, 381] width 126 height 104
click at [603, 306] on input "d." at bounding box center [603, 302] width 1 height 8
radio input "true"
click at [521, 487] on button "Next" at bounding box center [602, 507] width 163 height 40
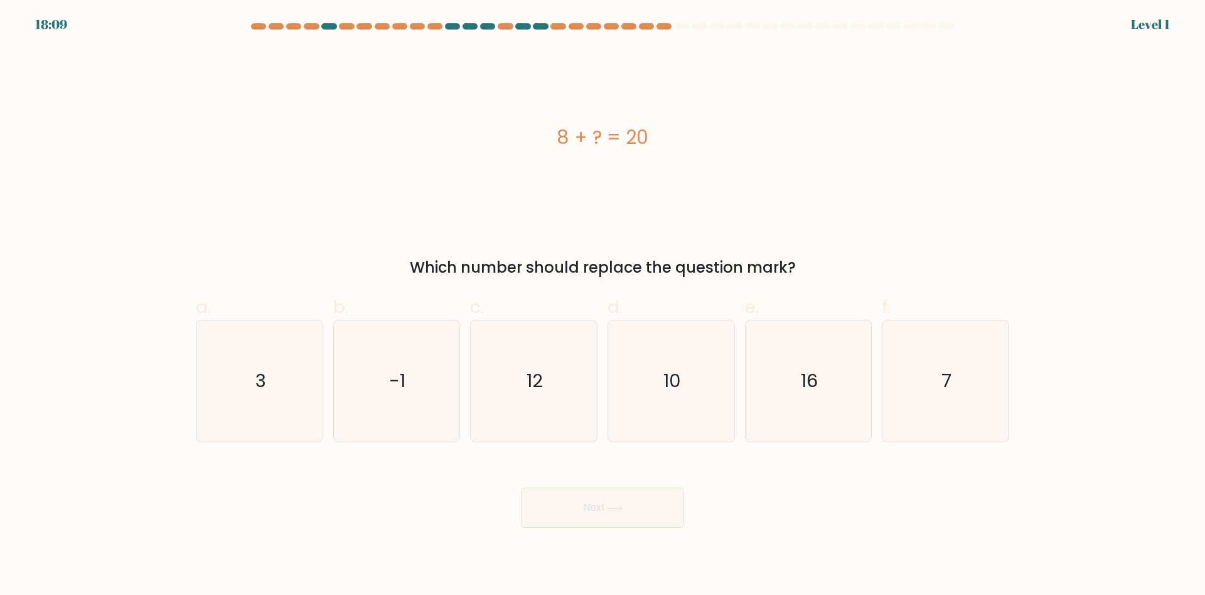
click at [847, 379] on icon "16" at bounding box center [808, 380] width 121 height 121
click at [603, 306] on input "e. 16" at bounding box center [603, 302] width 1 height 8
radio input "true"
click at [521, 487] on button "Next" at bounding box center [602, 507] width 163 height 40
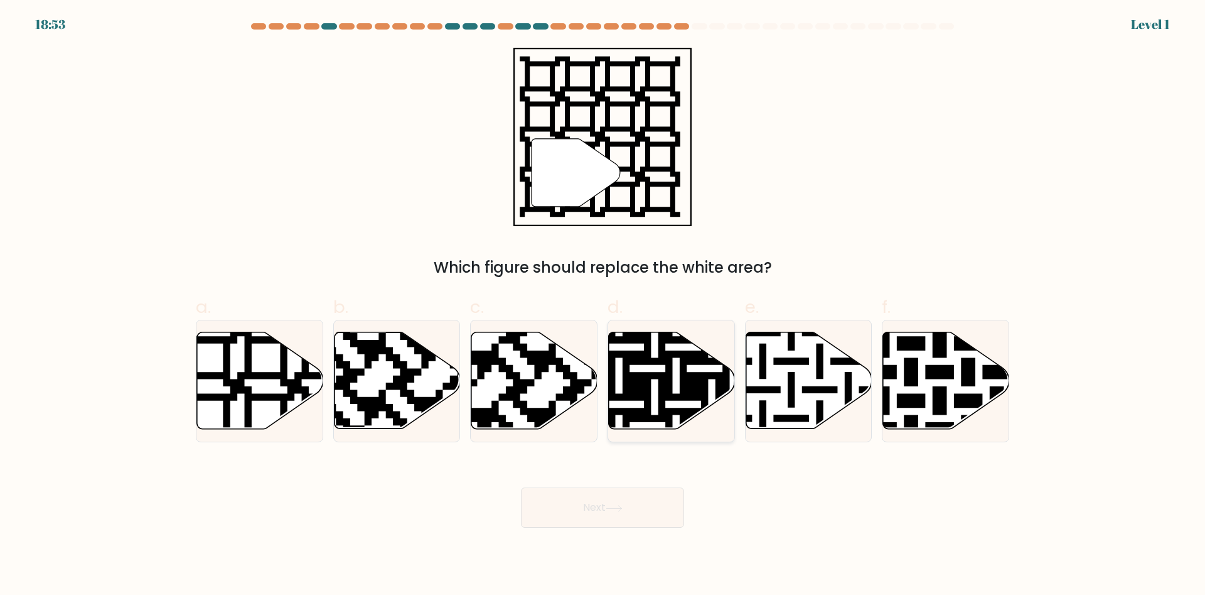
click at [521, 487] on button "Next" at bounding box center [602, 507] width 163 height 40
click at [672, 353] on icon at bounding box center [708, 329] width 229 height 229
click at [603, 306] on input "d." at bounding box center [603, 302] width 1 height 8
radio input "true"
click at [653, 355] on icon at bounding box center [672, 380] width 125 height 95
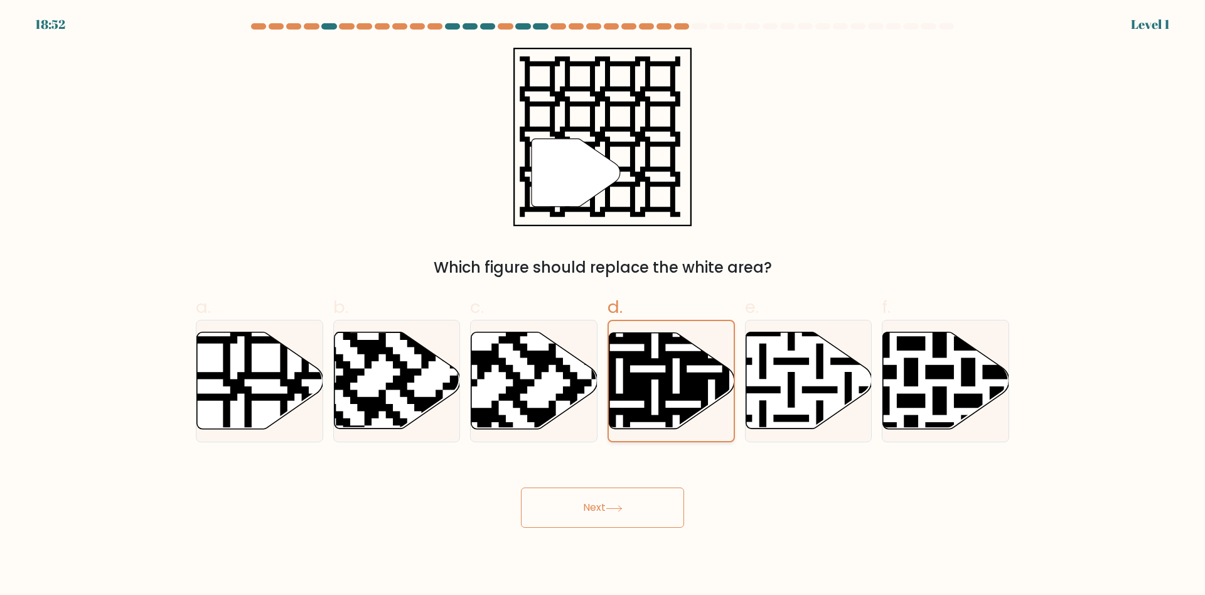
click at [603, 306] on input "d." at bounding box center [603, 302] width 1 height 8
click at [521, 487] on button "Next" at bounding box center [602, 507] width 163 height 40
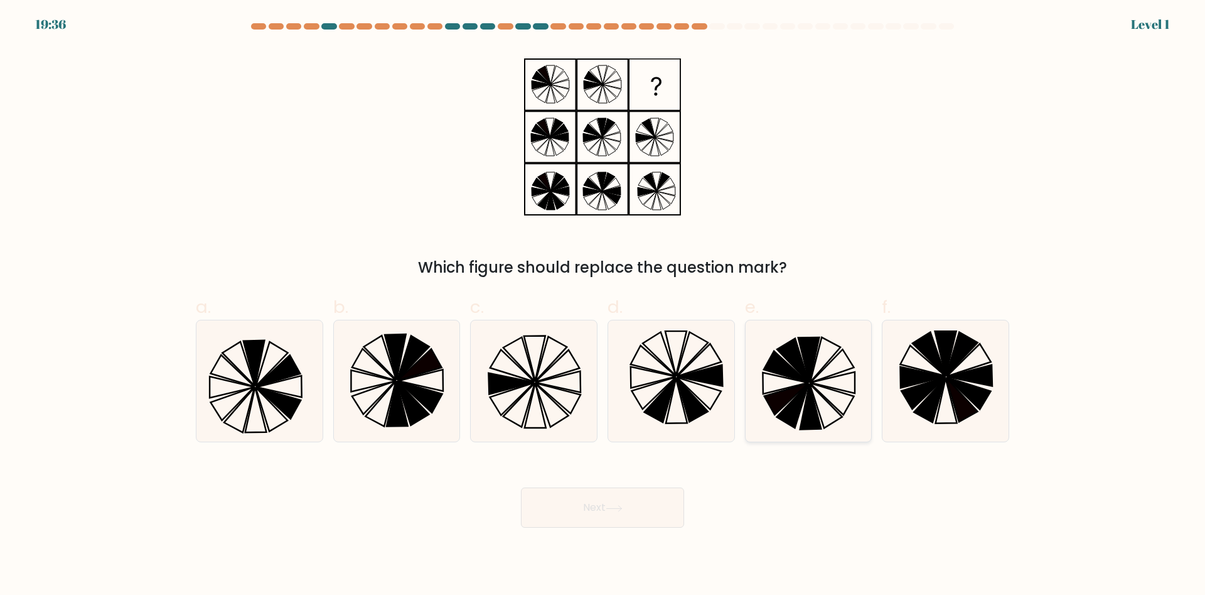
click at [521, 487] on button "Next" at bounding box center [602, 507] width 163 height 40
click at [648, 356] on icon at bounding box center [671, 380] width 121 height 121
click at [603, 306] on input "d." at bounding box center [603, 302] width 1 height 8
radio input "true"
click at [521, 487] on button "Next" at bounding box center [602, 507] width 163 height 40
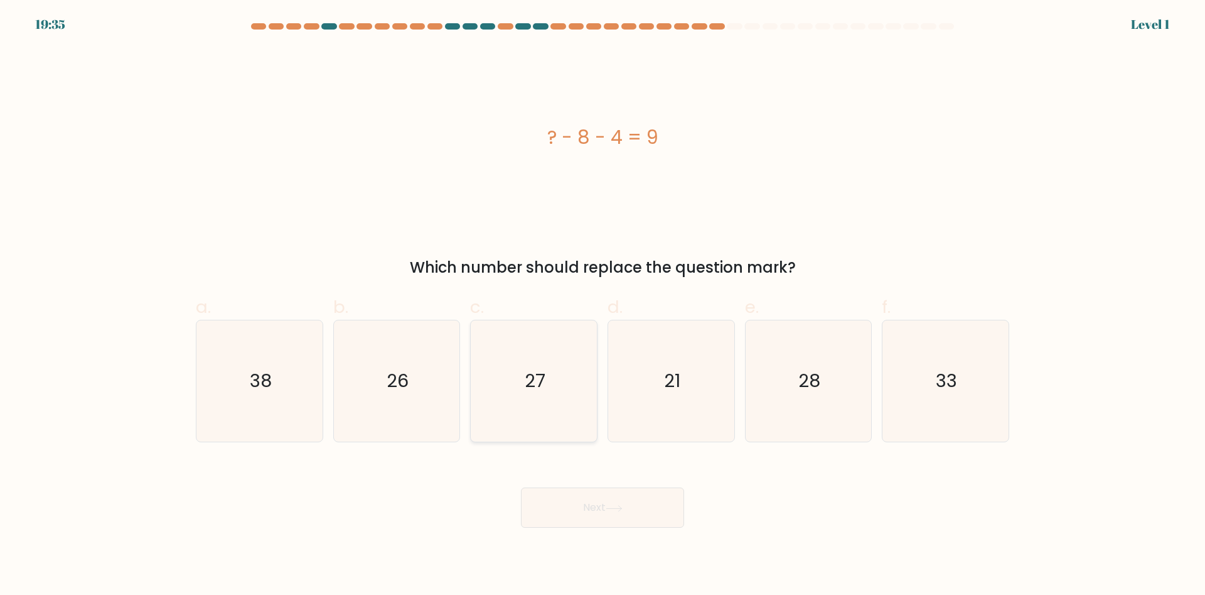
click at [505, 361] on icon "27" at bounding box center [533, 380] width 121 height 121
click at [603, 306] on input "c. 27" at bounding box center [603, 302] width 1 height 8
radio input "true"
click at [521, 487] on button "Next" at bounding box center [602, 507] width 163 height 40
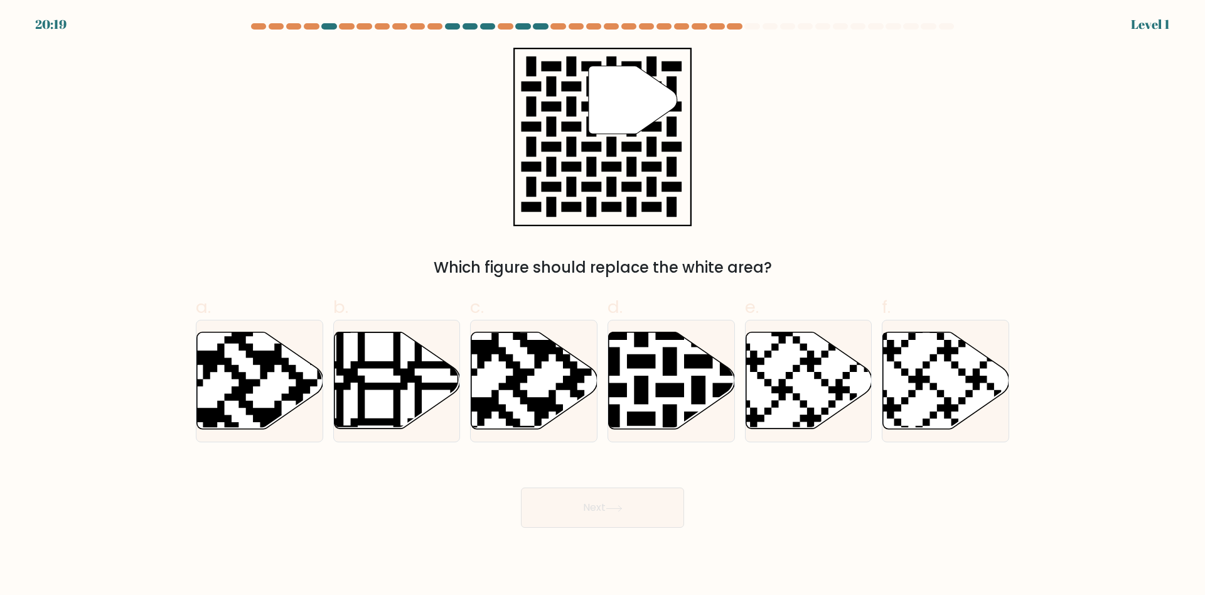
click at [409, 355] on icon at bounding box center [397, 380] width 126 height 97
click at [603, 306] on input "b." at bounding box center [603, 302] width 1 height 8
radio input "true"
click at [521, 487] on button "Next" at bounding box center [602, 507] width 163 height 40
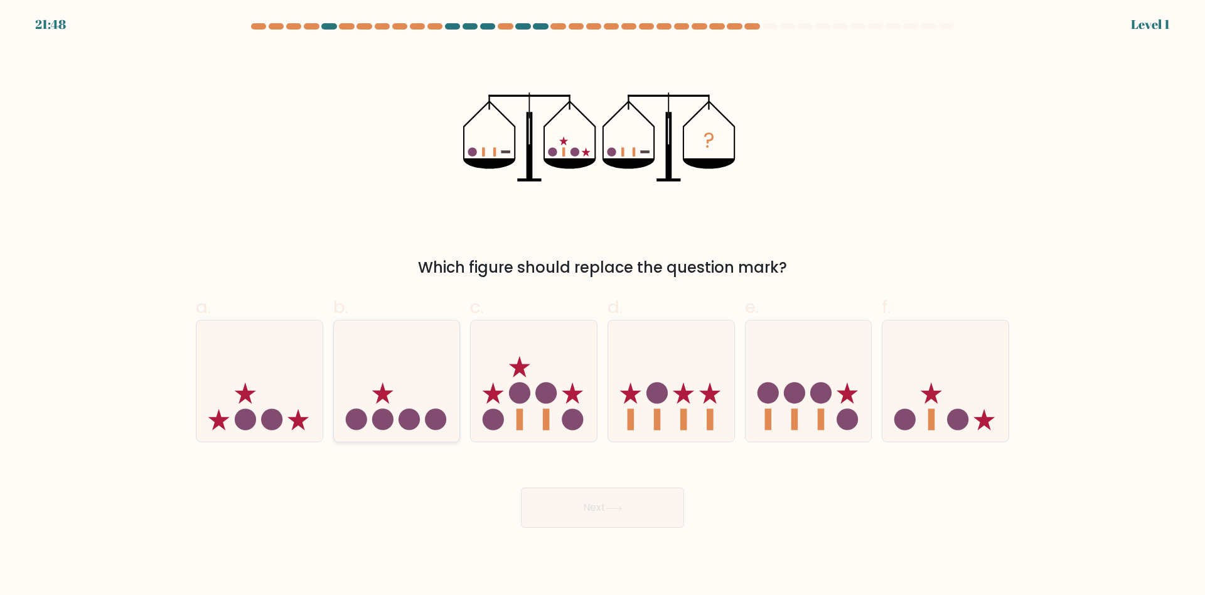
click at [336, 364] on icon at bounding box center [397, 381] width 126 height 104
click at [603, 306] on input "b." at bounding box center [603, 302] width 1 height 8
radio input "true"
click at [521, 487] on button "Next" at bounding box center [602, 507] width 163 height 40
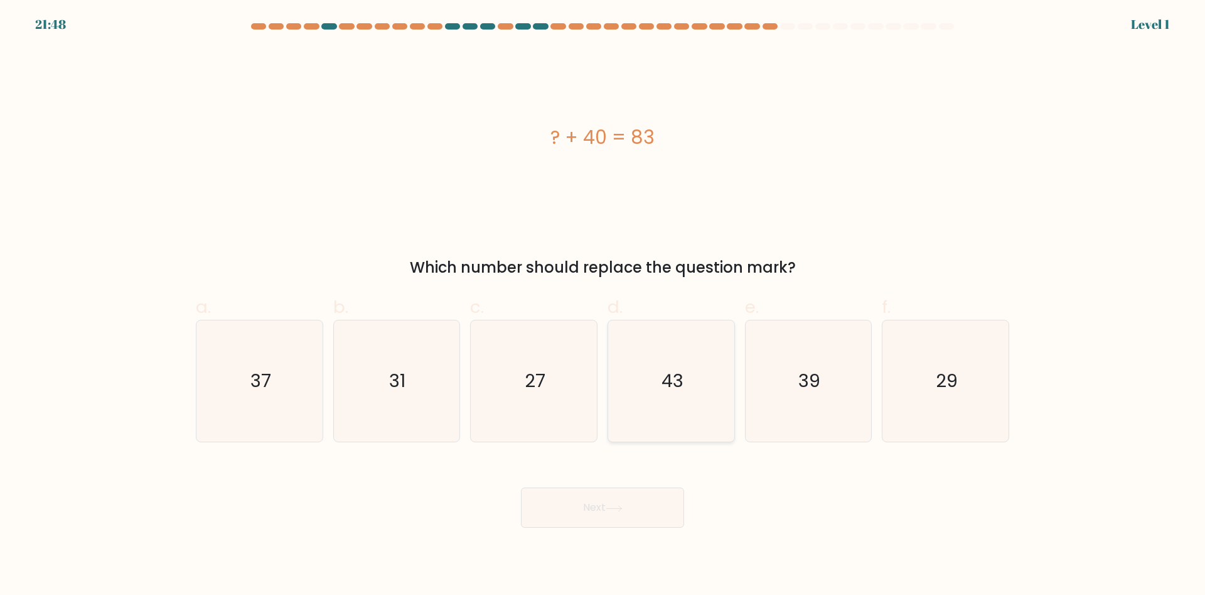
click at [610, 366] on div "43" at bounding box center [671, 381] width 127 height 122
click at [603, 306] on input "d. 43" at bounding box center [603, 302] width 1 height 8
radio input "true"
click at [521, 487] on button "Next" at bounding box center [602, 507] width 163 height 40
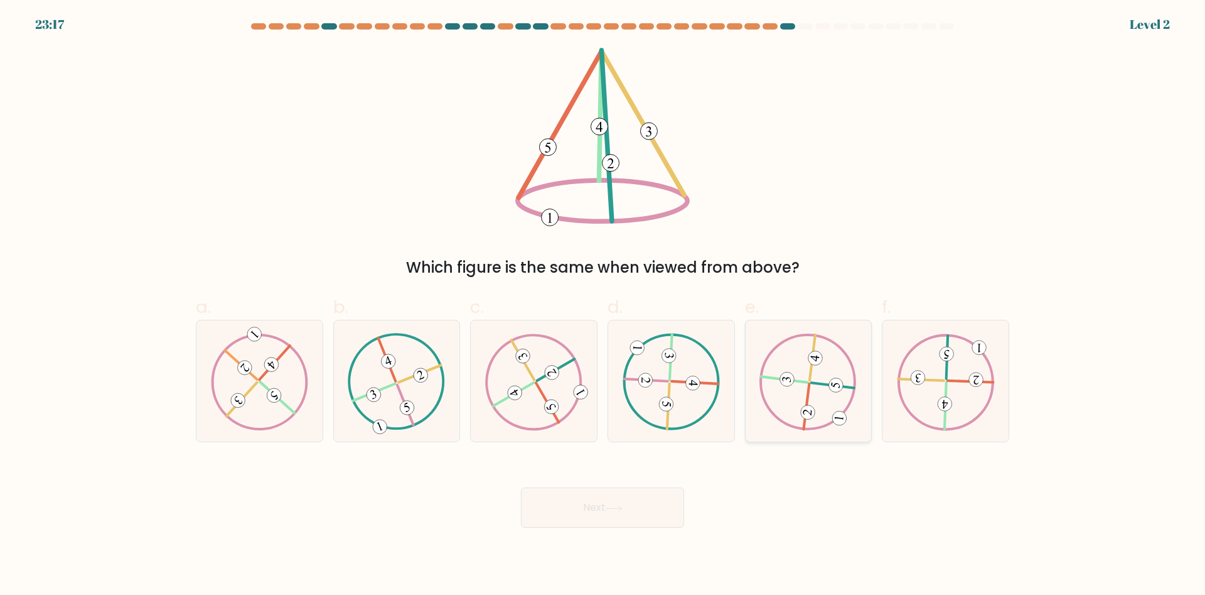
drag, startPoint x: 652, startPoint y: 368, endPoint x: 788, endPoint y: 357, distance: 136.6
click at [702, 356] on icon at bounding box center [671, 381] width 98 height 97
click at [603, 306] on input "d." at bounding box center [603, 302] width 1 height 8
radio input "true"
click at [521, 487] on button "Next" at bounding box center [602, 507] width 163 height 40
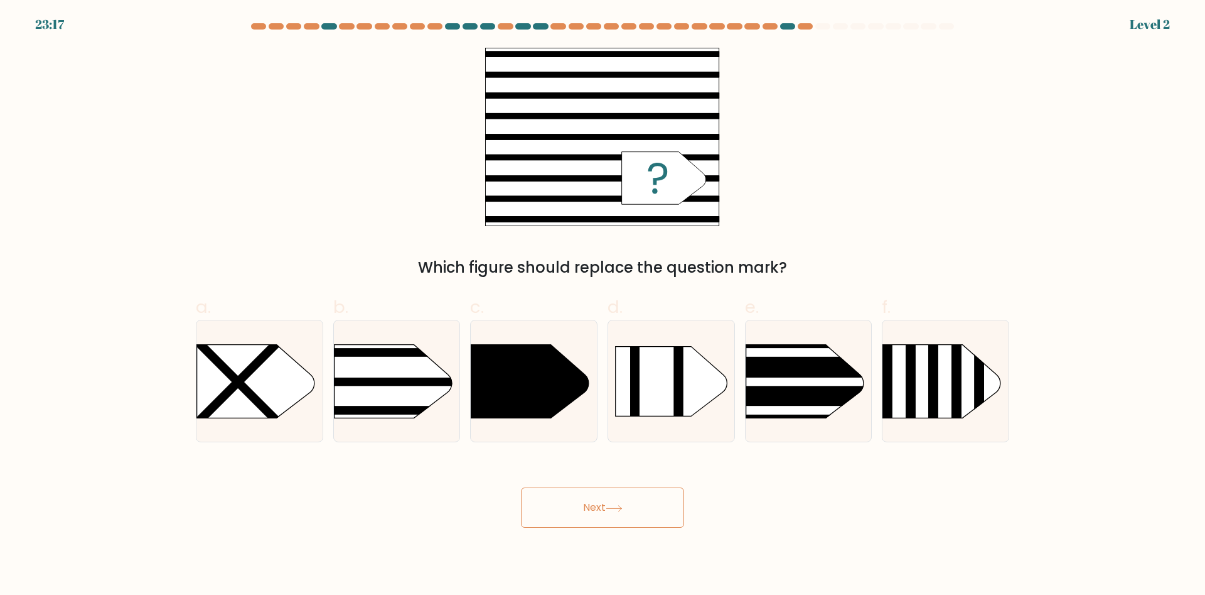
click at [788, 357] on rect at bounding box center [718, 322] width 328 height 249
click at [603, 306] on input "e." at bounding box center [603, 302] width 1 height 8
radio input "true"
click at [521, 487] on button "Next" at bounding box center [602, 507] width 163 height 40
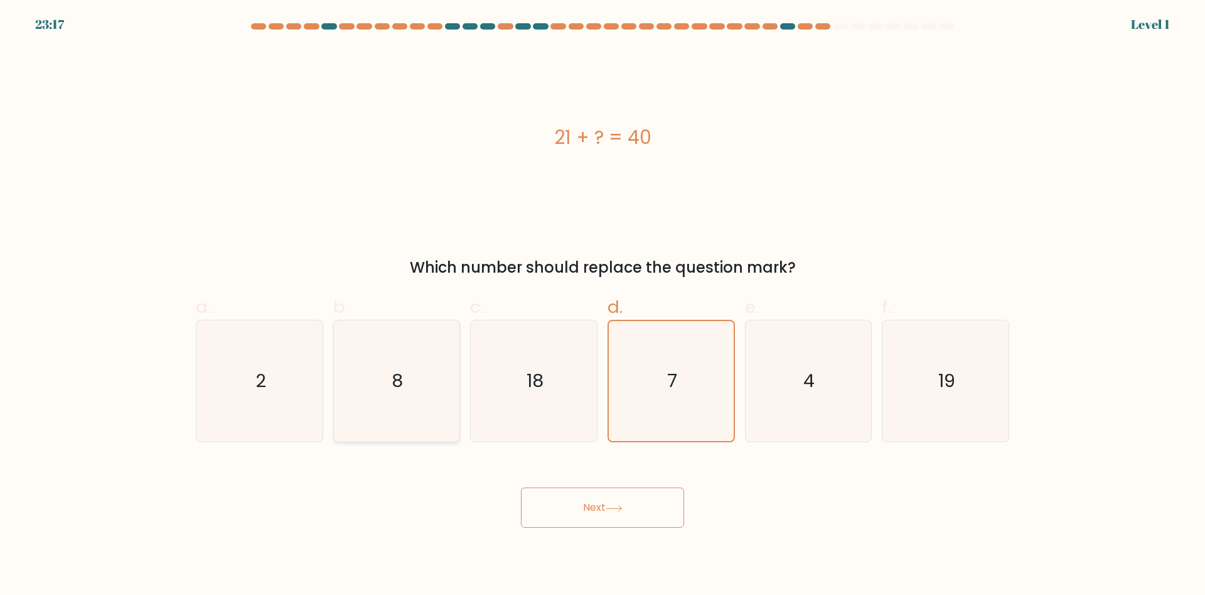
click at [521, 487] on button "Next" at bounding box center [602, 507] width 163 height 40
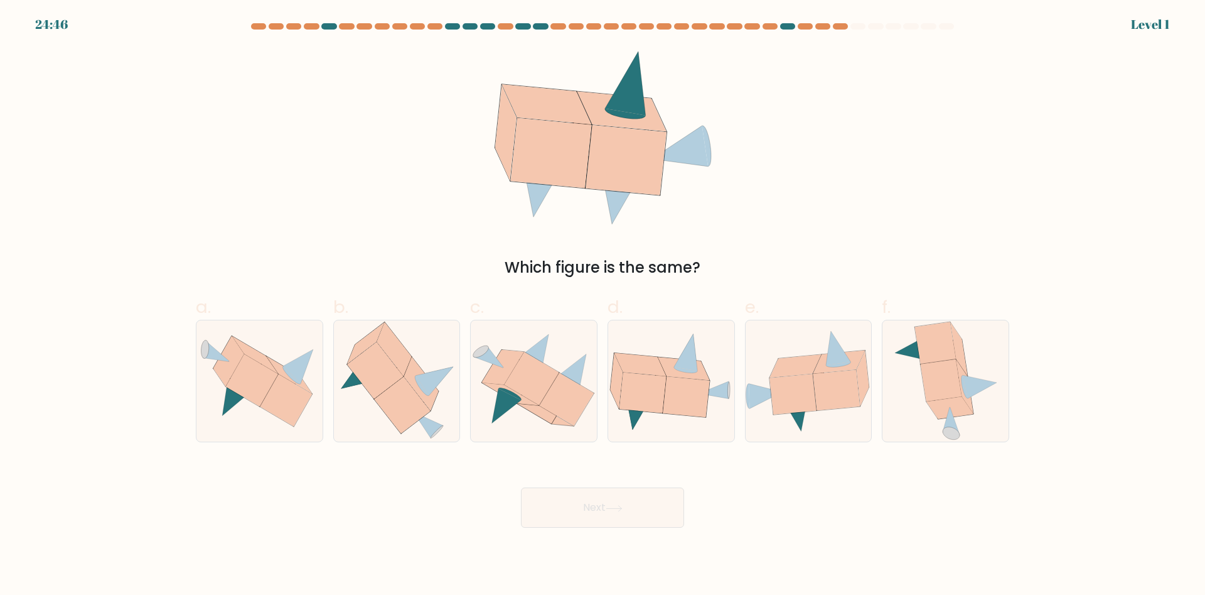
click at [439, 376] on icon at bounding box center [435, 381] width 38 height 29
click at [362, 389] on icon at bounding box center [397, 380] width 126 height 119
click at [603, 306] on input "b." at bounding box center [603, 302] width 1 height 8
radio input "true"
click at [521, 487] on button "Next" at bounding box center [602, 507] width 163 height 40
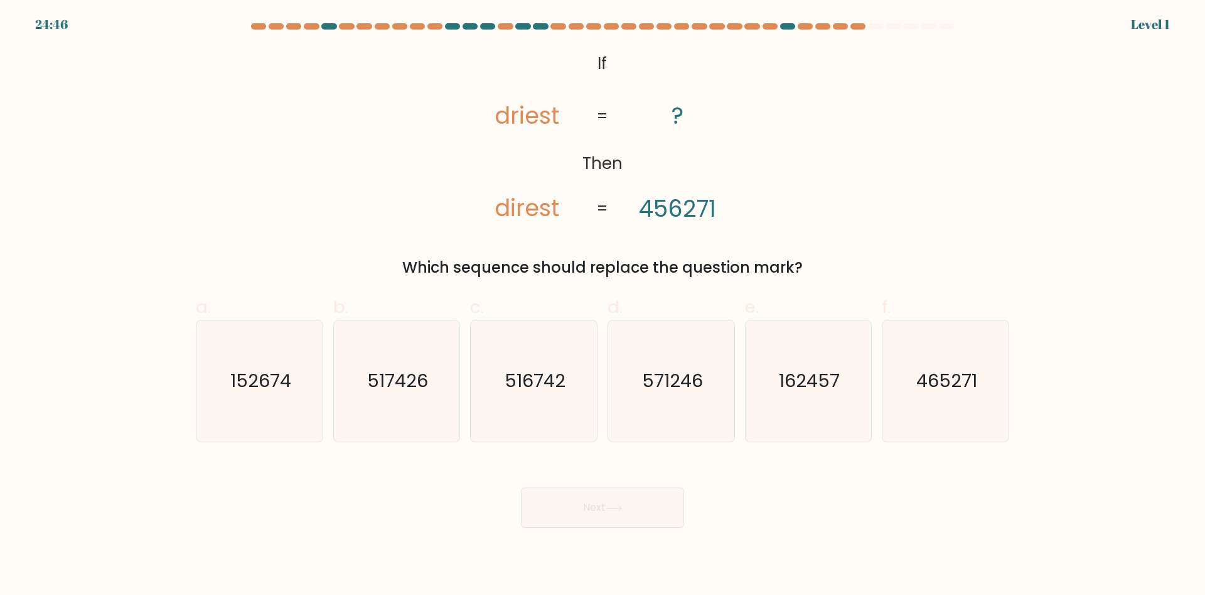
click at [385, 394] on icon "517426" at bounding box center [396, 380] width 121 height 121
click at [603, 306] on input "b. 517426" at bounding box center [603, 302] width 1 height 8
radio input "true"
click at [556, 369] on text "516742" at bounding box center [535, 381] width 61 height 25
click at [603, 306] on input "c. 516742" at bounding box center [603, 302] width 1 height 8
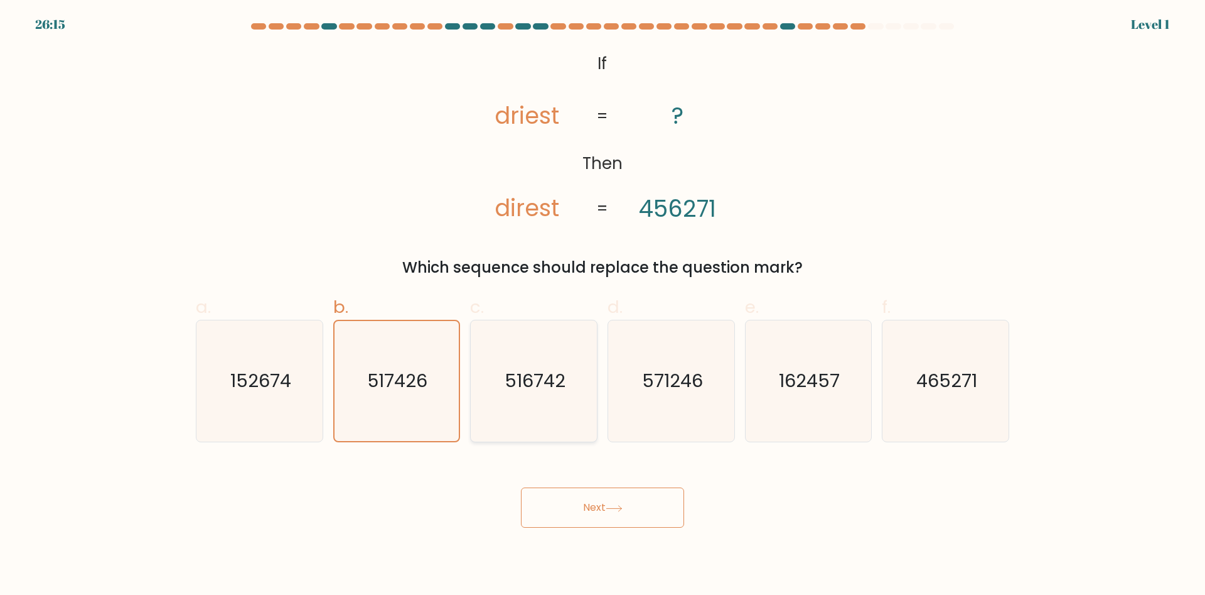
radio input "true"
click at [521, 487] on button "Next" at bounding box center [602, 507] width 163 height 40
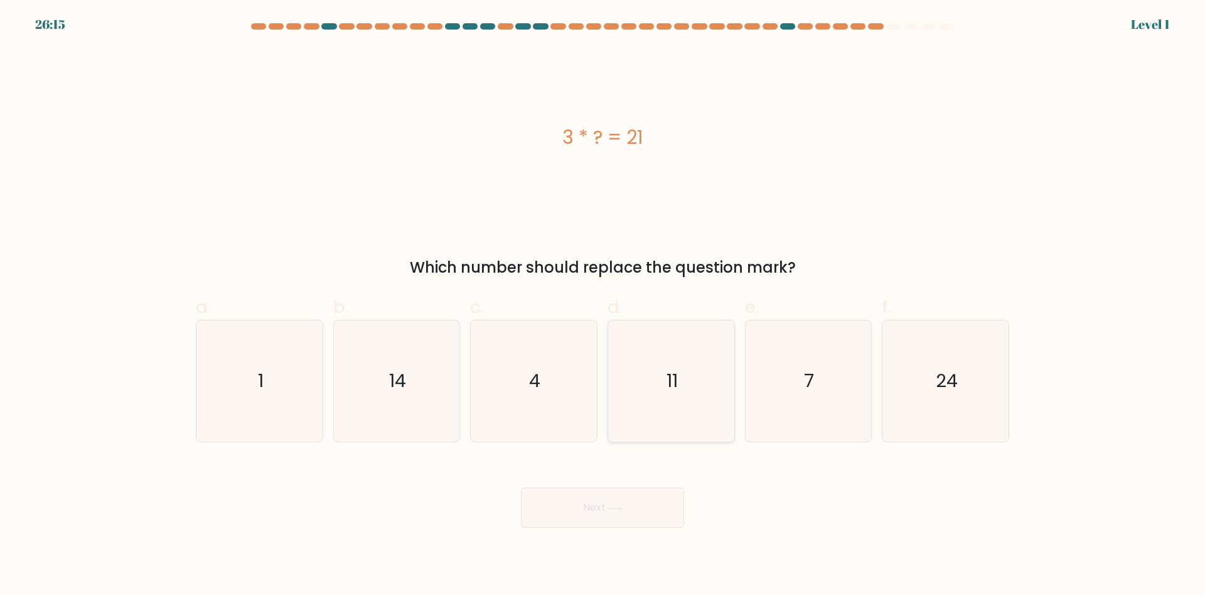
drag, startPoint x: 670, startPoint y: 357, endPoint x: 694, endPoint y: 361, distance: 23.6
click at [671, 357] on icon "11" at bounding box center [671, 380] width 121 height 121
click at [603, 306] on input "d. 11" at bounding box center [603, 302] width 1 height 8
radio input "true"
click at [521, 487] on button "Next" at bounding box center [602, 507] width 163 height 40
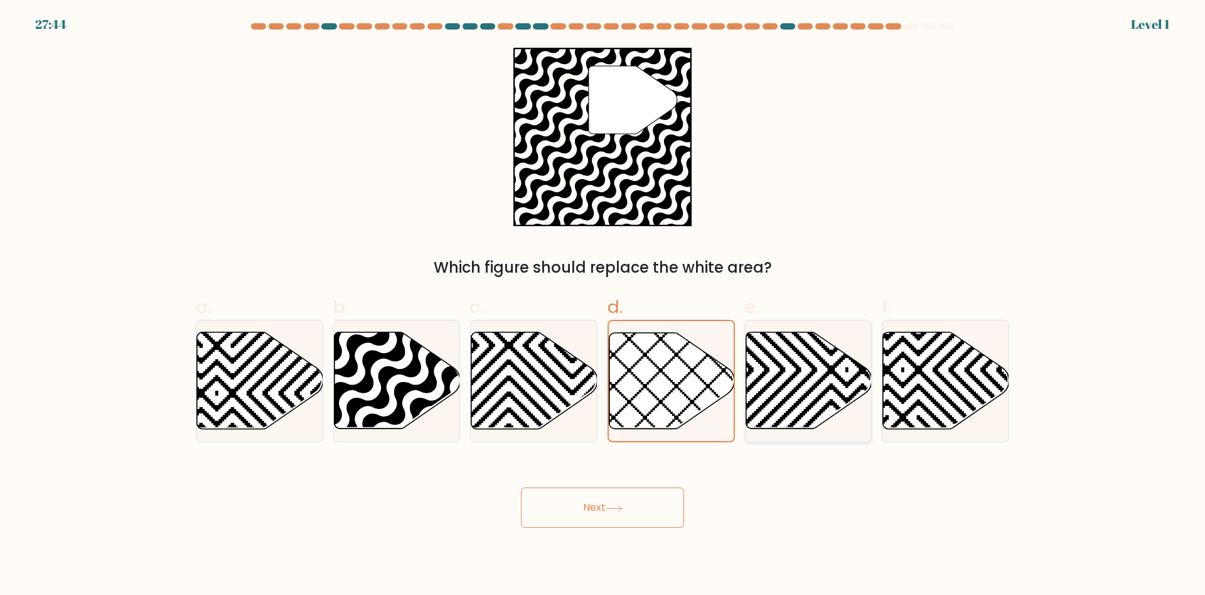
click at [790, 359] on icon at bounding box center [847, 433] width 254 height 254
click at [603, 306] on input "e." at bounding box center [603, 302] width 1 height 8
radio input "true"
click at [521, 487] on button "Next" at bounding box center [602, 507] width 163 height 40
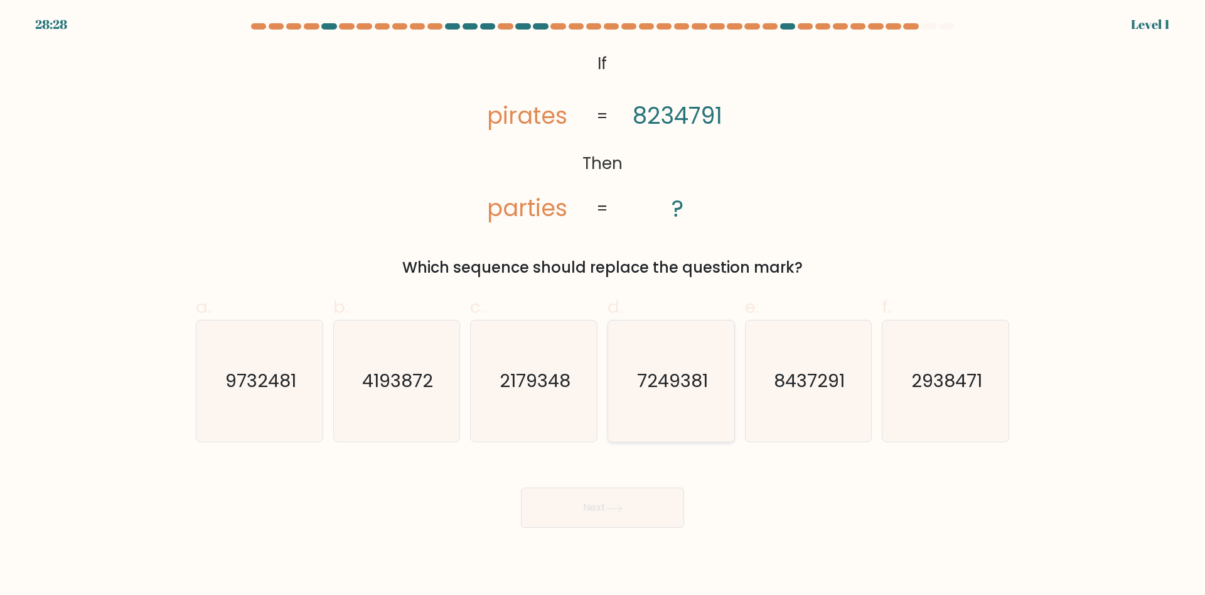
click at [616, 379] on icon "7249381" at bounding box center [671, 380] width 121 height 121
click at [603, 306] on input "d. 7249381" at bounding box center [603, 302] width 1 height 8
radio input "true"
click at [521, 487] on button "Next" at bounding box center [602, 507] width 163 height 40
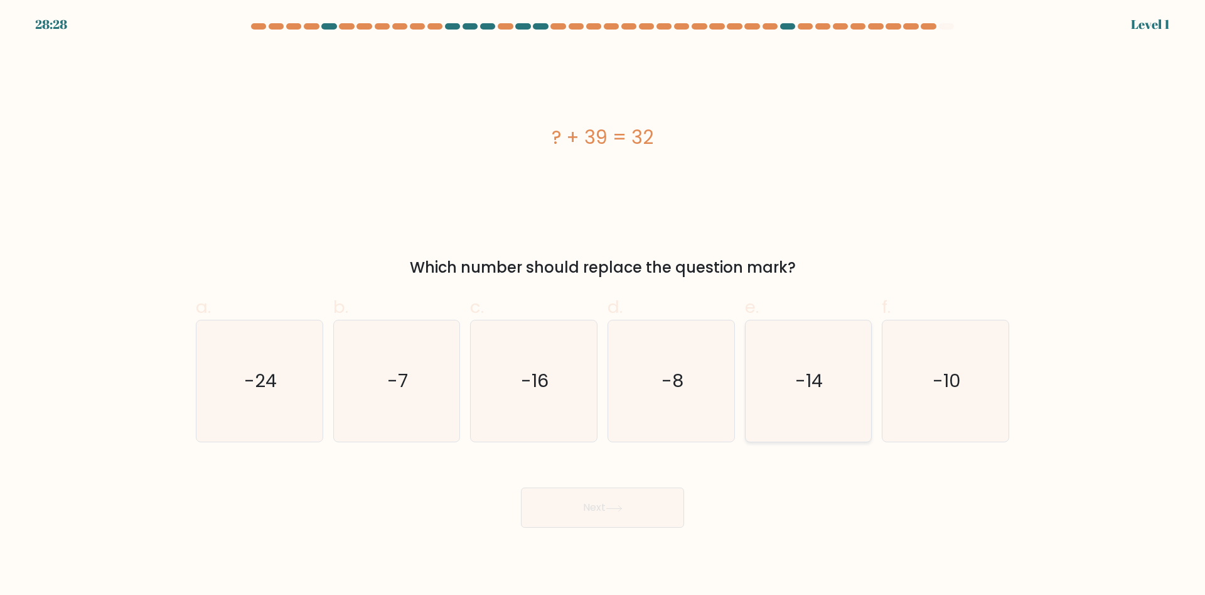
click at [791, 390] on icon "-14" at bounding box center [808, 380] width 121 height 121
click at [603, 306] on input "e. -14" at bounding box center [603, 302] width 1 height 8
radio input "true"
click at [521, 487] on button "Next" at bounding box center [602, 507] width 163 height 40
click at [674, 380] on text "-8" at bounding box center [673, 381] width 22 height 25
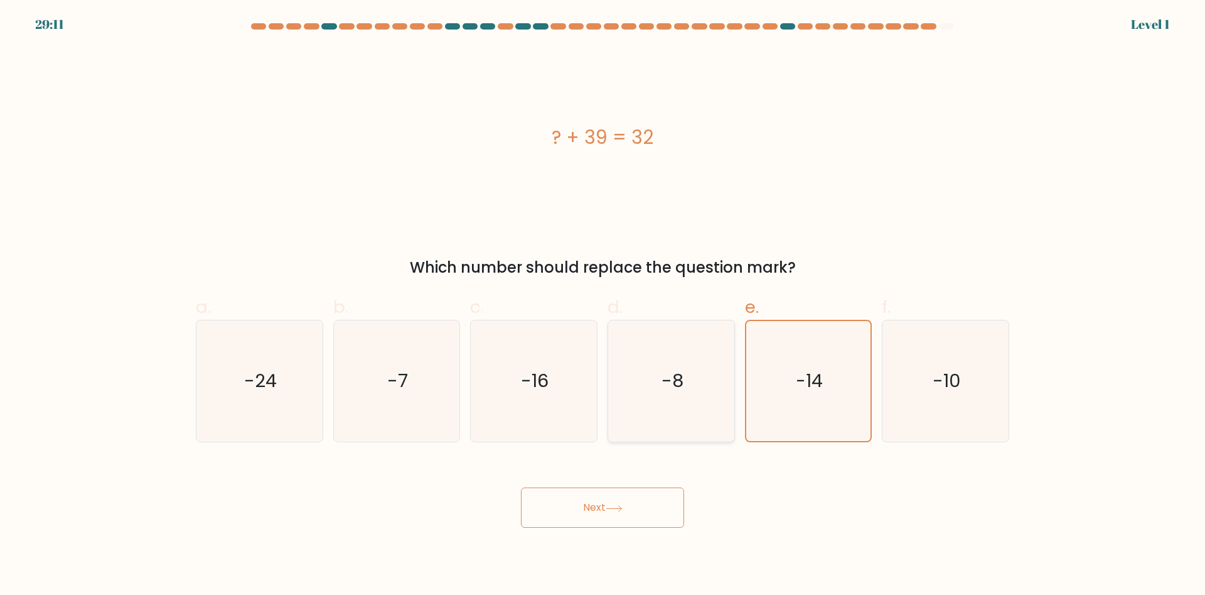
click at [603, 306] on input "d. -8" at bounding box center [603, 302] width 1 height 8
radio input "true"
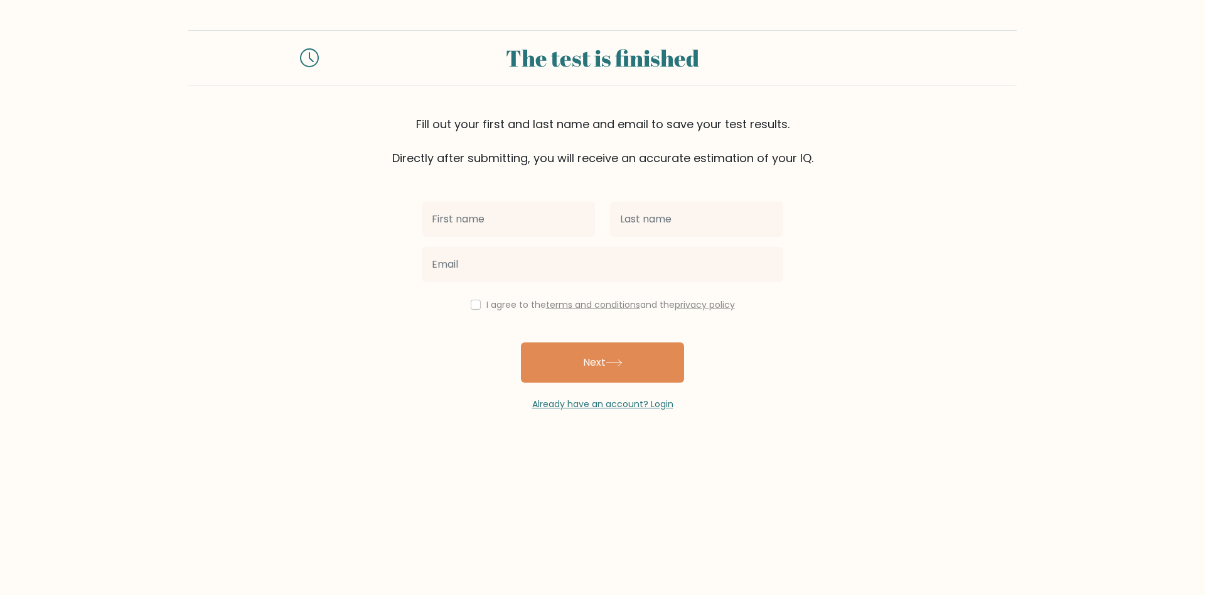
click at [529, 222] on input "text" at bounding box center [508, 219] width 173 height 35
type input "Daniil"
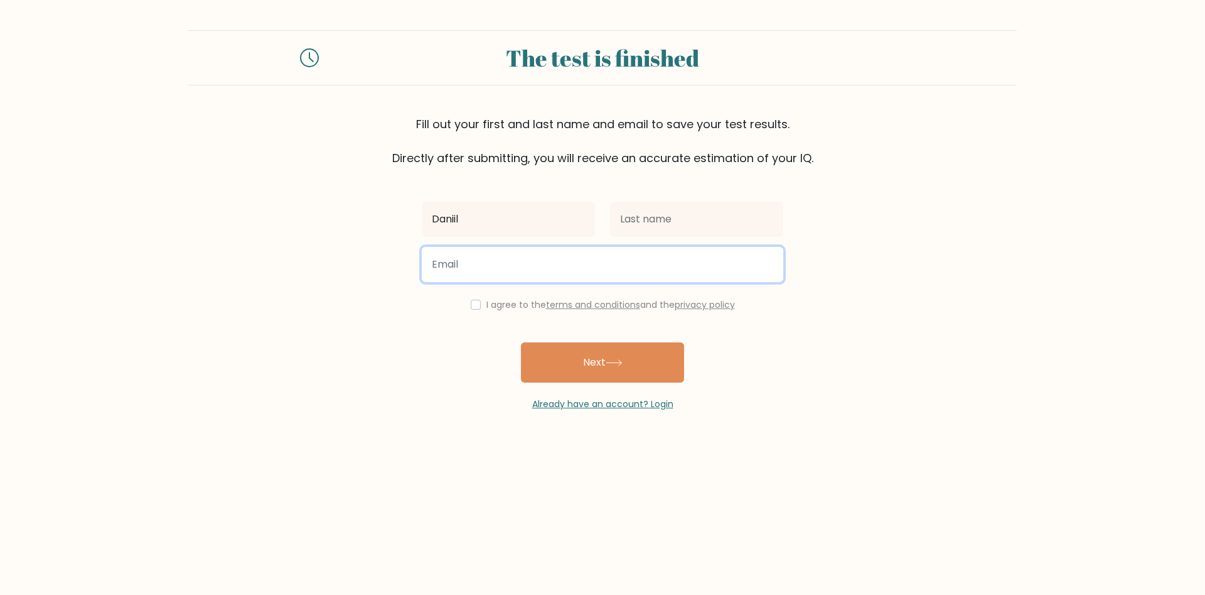
click at [504, 267] on input "email" at bounding box center [603, 264] width 362 height 35
type input "xgr5rg5e55e5he5t4h5"
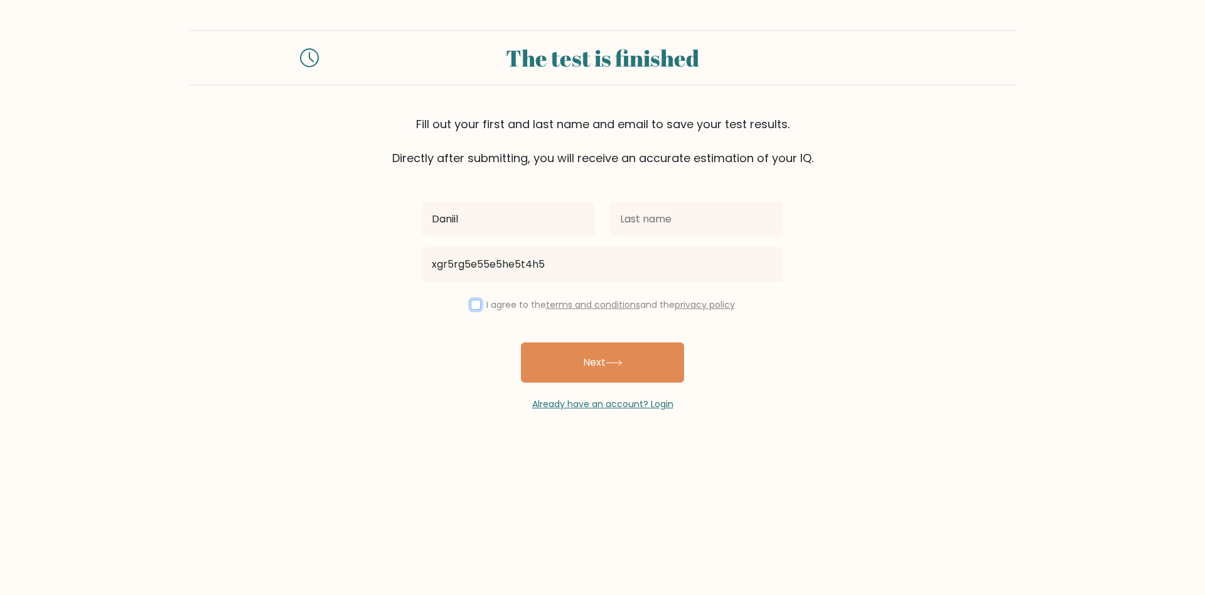
click at [471, 306] on input "checkbox" at bounding box center [476, 304] width 10 height 10
checkbox input "true"
click at [560, 363] on button "Next" at bounding box center [602, 362] width 163 height 40
click at [653, 369] on button "Next" at bounding box center [602, 362] width 163 height 40
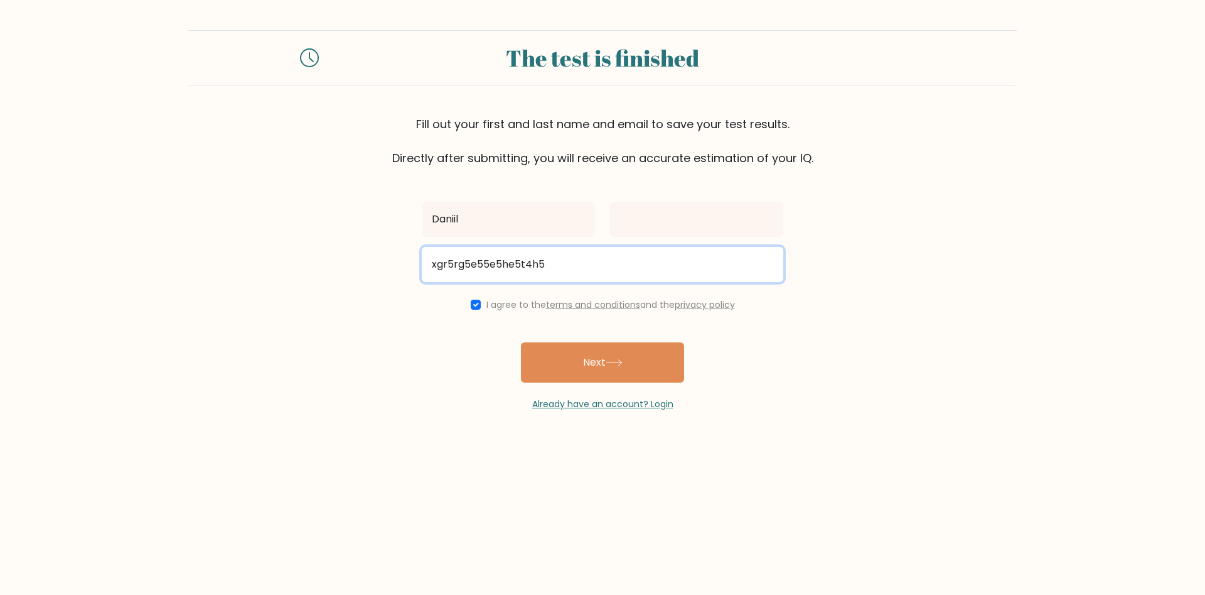
drag, startPoint x: 574, startPoint y: 267, endPoint x: 427, endPoint y: 266, distance: 146.9
click at [427, 266] on input "xgr5rg5e55e5he5t4h5" at bounding box center [603, 264] width 362 height 35
type input "t"
type input "hihisomeguy@gmail.com"
click at [521, 342] on button "Next" at bounding box center [602, 362] width 163 height 40
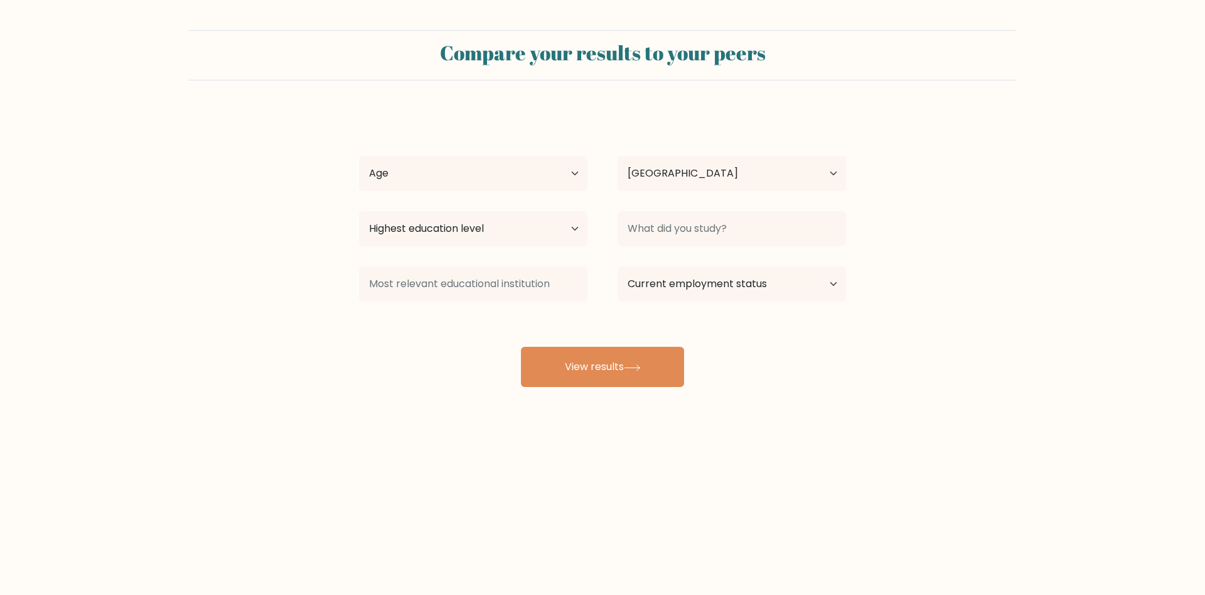
select select "PL"
select select "min_18"
click option "Under [DEMOGRAPHIC_DATA]" at bounding box center [0, 0] width 0 height 0
click at [429, 212] on div "Highest education level No schooling Primary Lower Secondary Upper Secondary Oc…" at bounding box center [473, 228] width 259 height 45
click at [359, 211] on select "Highest education level No schooling Primary Lower Secondary Upper Secondary Oc…" at bounding box center [473, 228] width 229 height 35
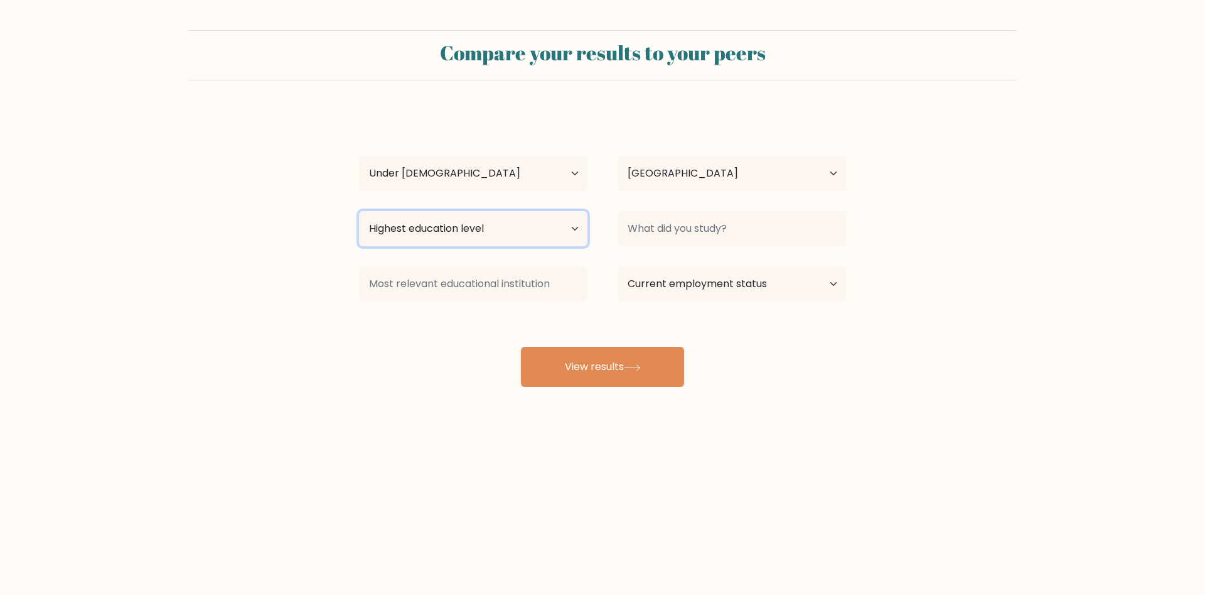
select select "no_schooling"
click option "No schooling" at bounding box center [0, 0] width 0 height 0
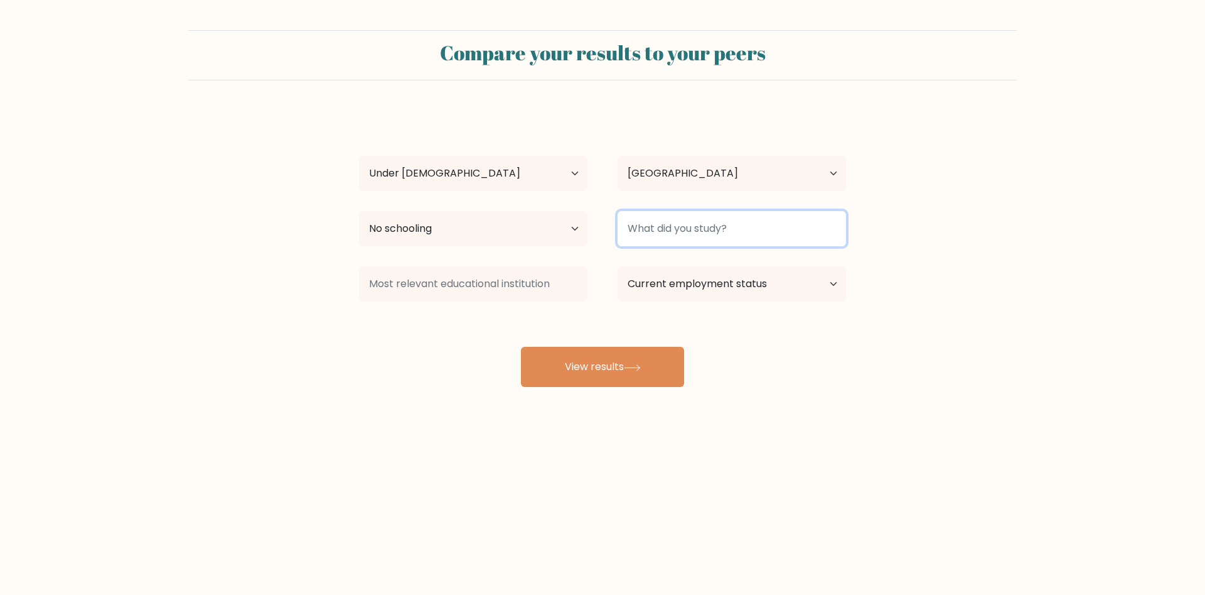
click at [691, 235] on input at bounding box center [732, 228] width 229 height 35
type input "i forgor"
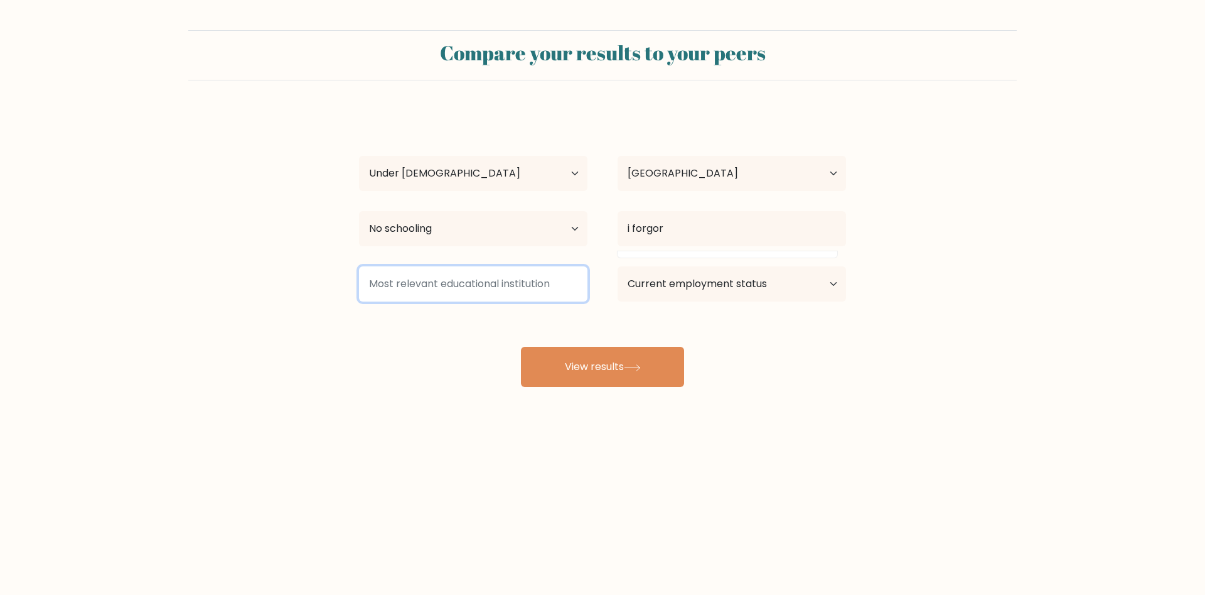
click at [438, 293] on input at bounding box center [473, 283] width 229 height 35
click at [618, 266] on select "Current employment status Employed Student Retired Other / prefer not to answer" at bounding box center [732, 283] width 229 height 35
select select "other"
click option "Other / prefer not to answer" at bounding box center [0, 0] width 0 height 0
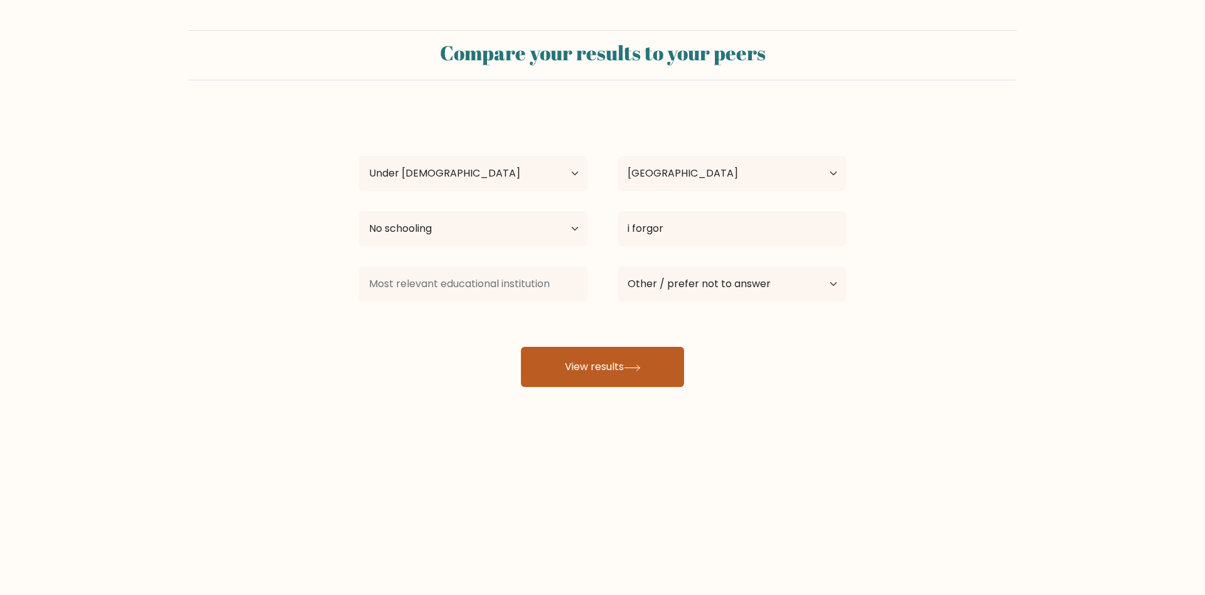
click at [635, 369] on icon at bounding box center [632, 367] width 17 height 7
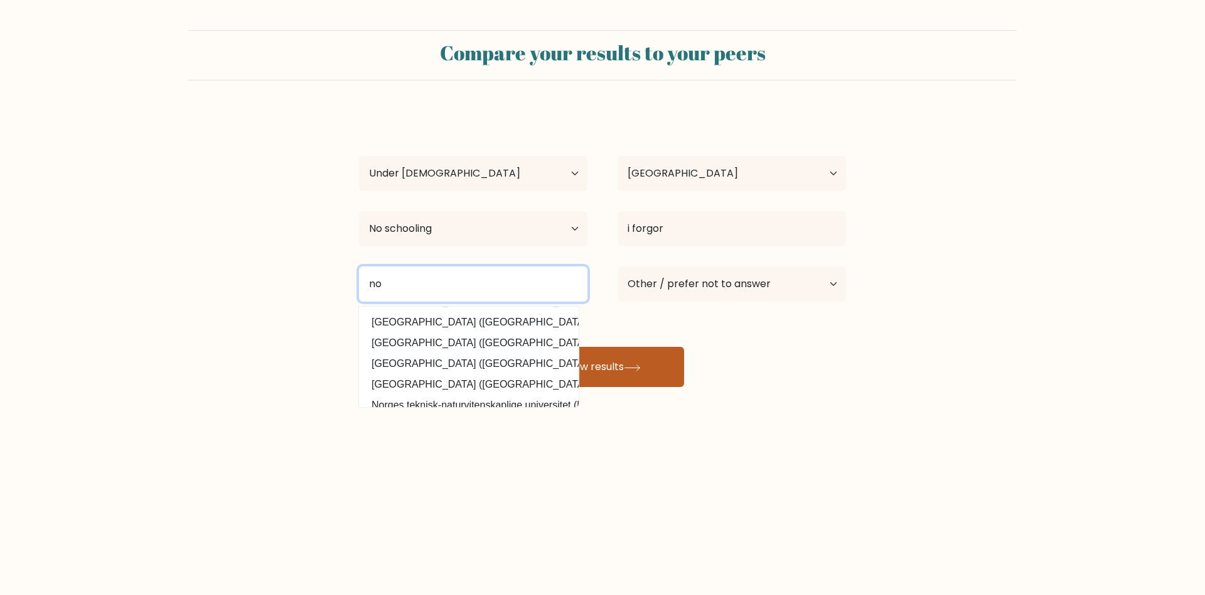
scroll to position [90, 0]
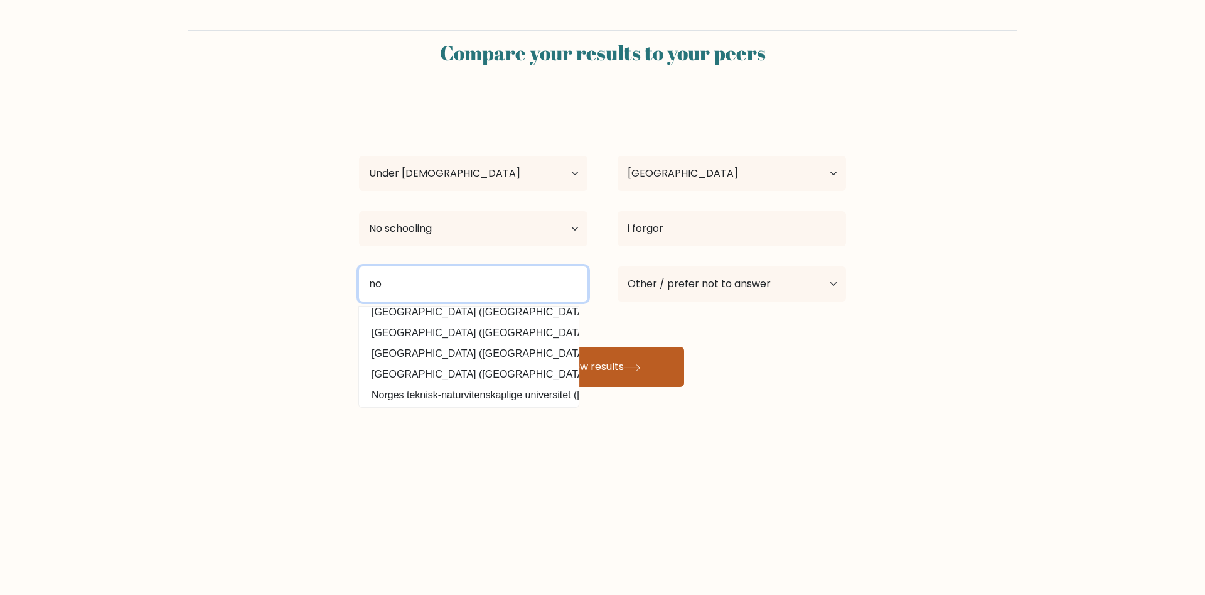
type input "no"
click at [631, 371] on icon at bounding box center [632, 367] width 17 height 7
